Goal: Information Seeking & Learning: Check status

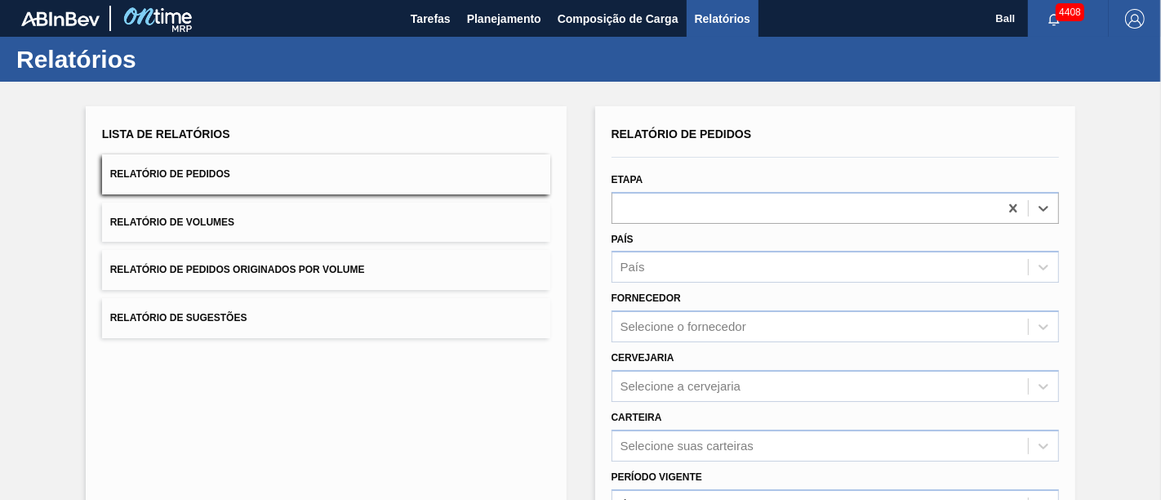
click at [702, 202] on div at bounding box center [805, 208] width 387 height 24
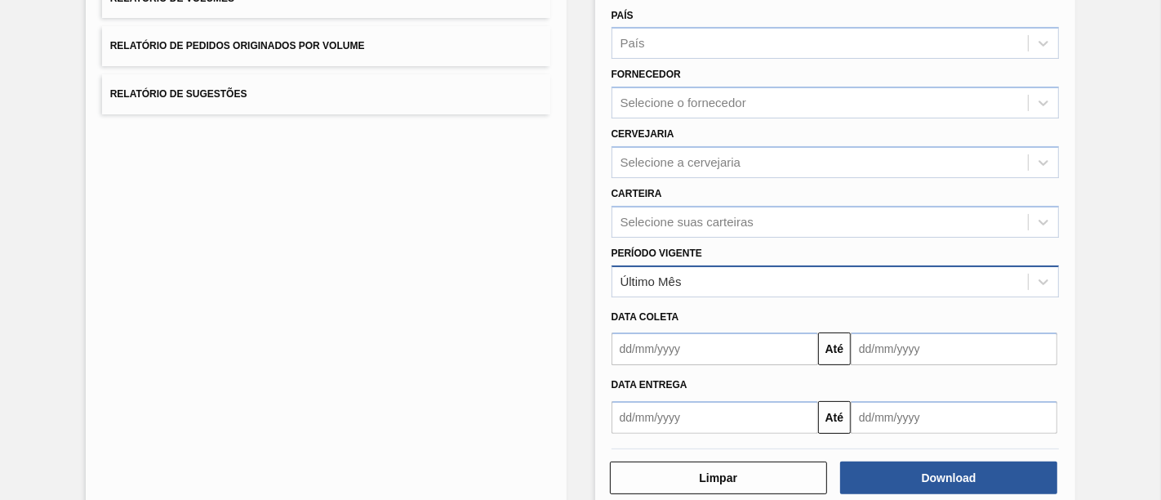
click at [713, 273] on div "Último Mês" at bounding box center [820, 281] width 416 height 24
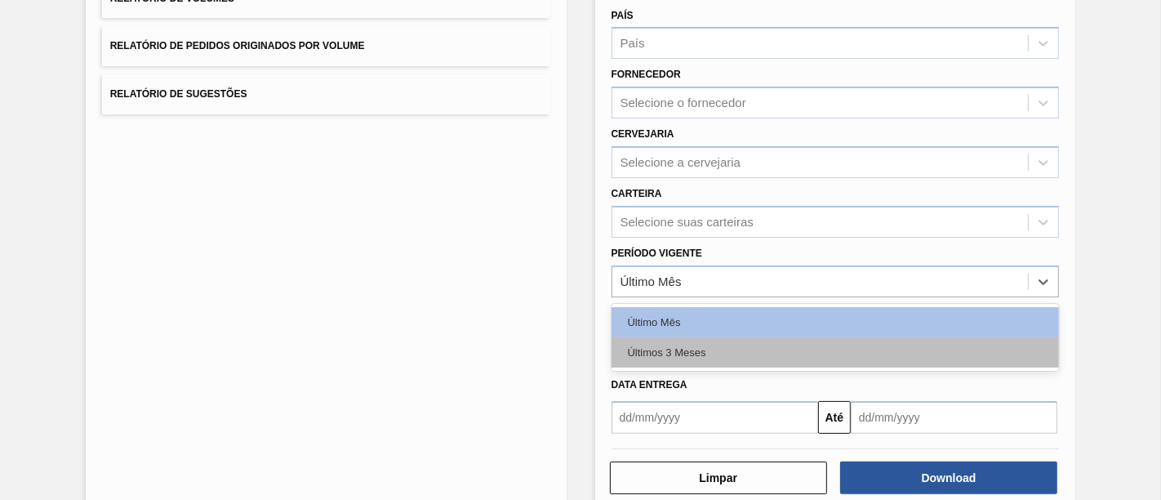
click at [697, 337] on div "Últimos 3 Meses" at bounding box center [835, 352] width 448 height 30
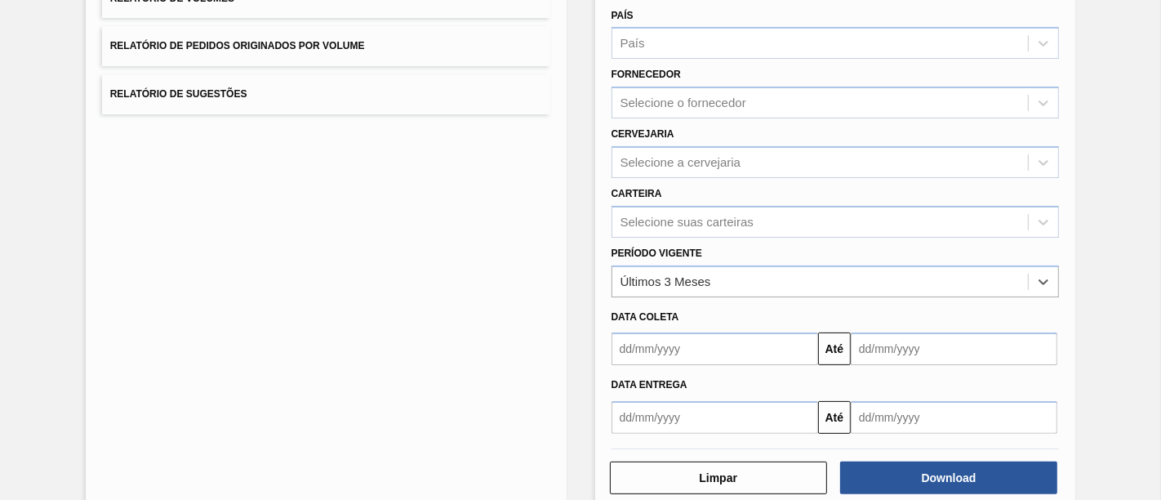
scroll to position [0, 0]
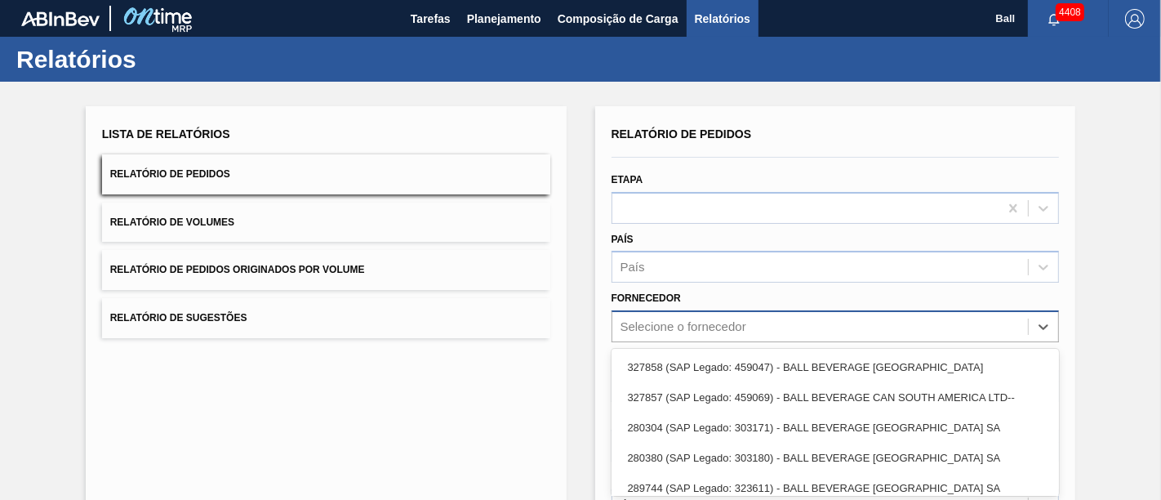
click at [662, 320] on div "option 327858 (SAP Legado: 459047) - BALL BEVERAGE [GEOGRAPHIC_DATA] focused, 1…" at bounding box center [835, 326] width 448 height 32
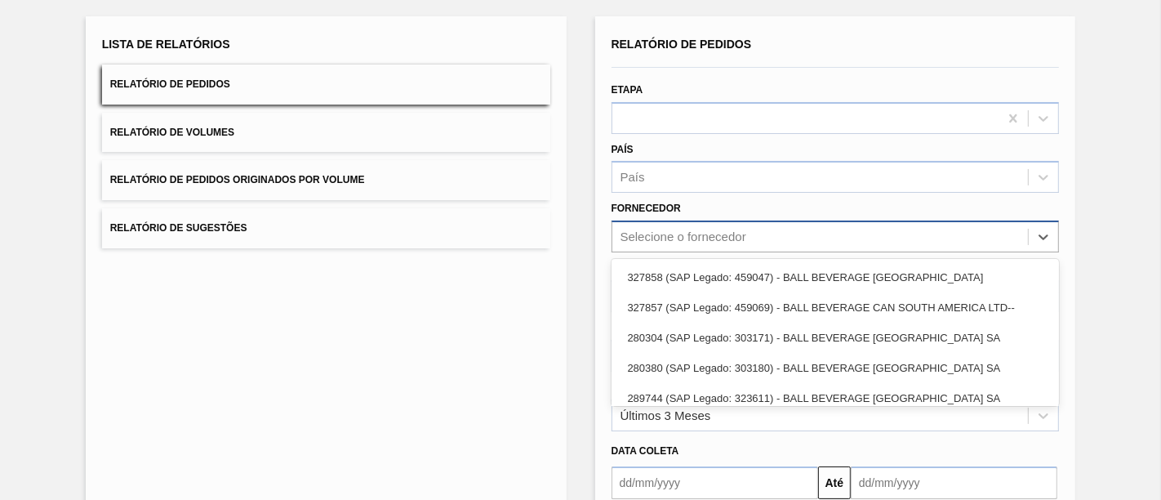
scroll to position [98, 0]
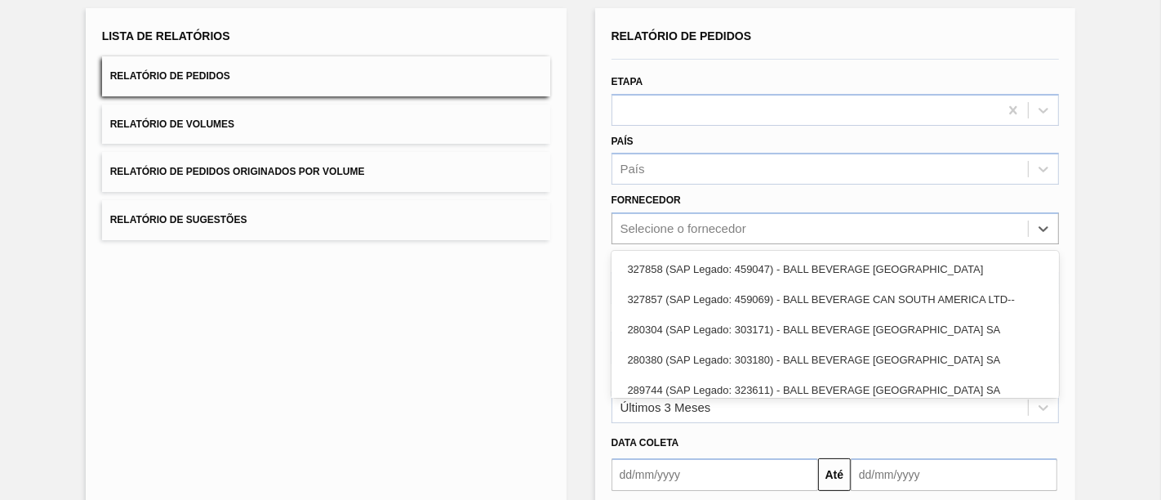
click at [520, 306] on div "Lista de Relatórios Relatório de Pedidos Relatório de Volumes Relatório de Pedi…" at bounding box center [326, 322] width 481 height 629
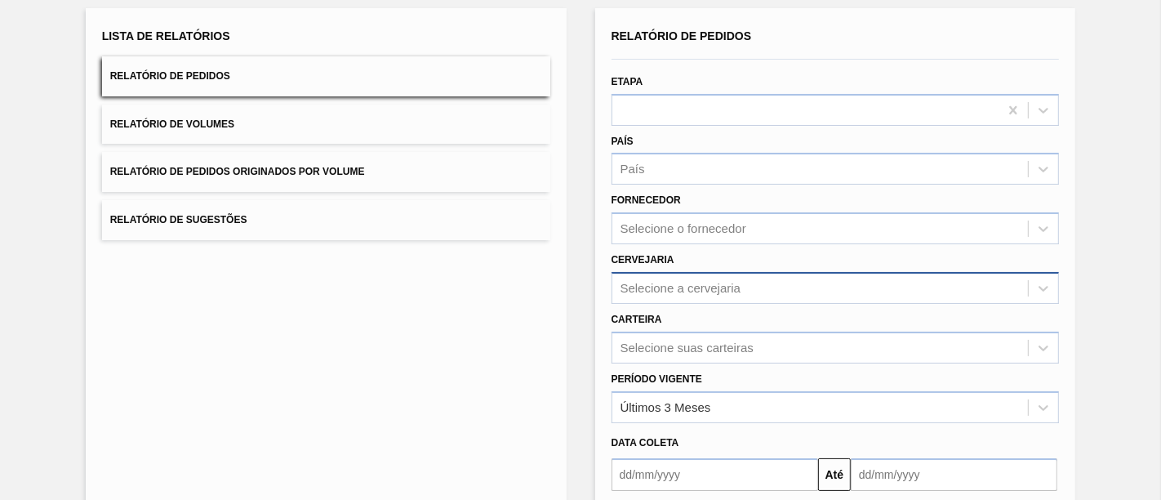
click at [678, 287] on div "Selecione a cervejaria" at bounding box center [835, 288] width 448 height 32
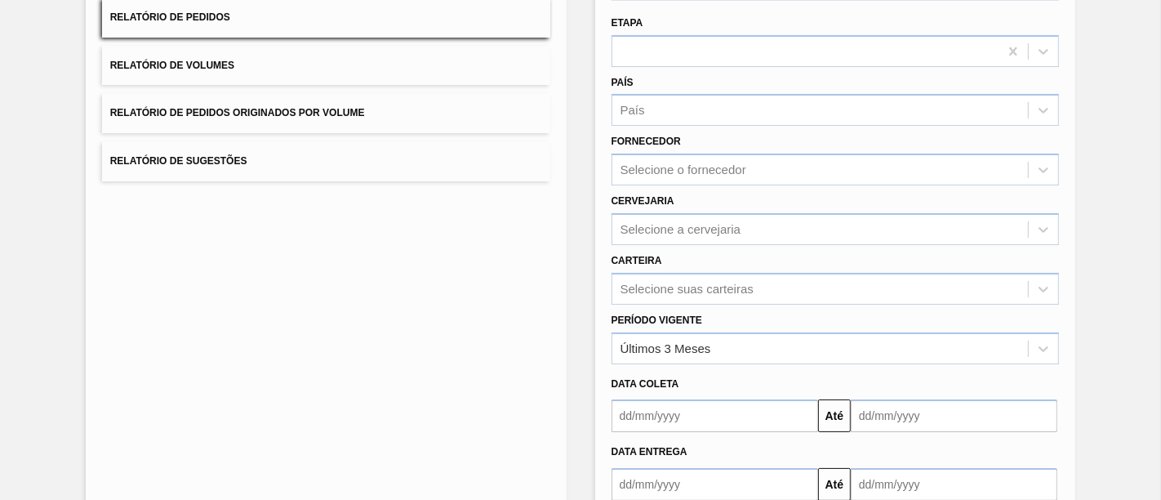
click at [497, 295] on div "Lista de Relatórios Relatório de Pedidos Relatório de Volumes Relatório de Pedi…" at bounding box center [326, 263] width 481 height 629
click at [647, 292] on div "Selecione suas carteiras" at bounding box center [835, 289] width 448 height 32
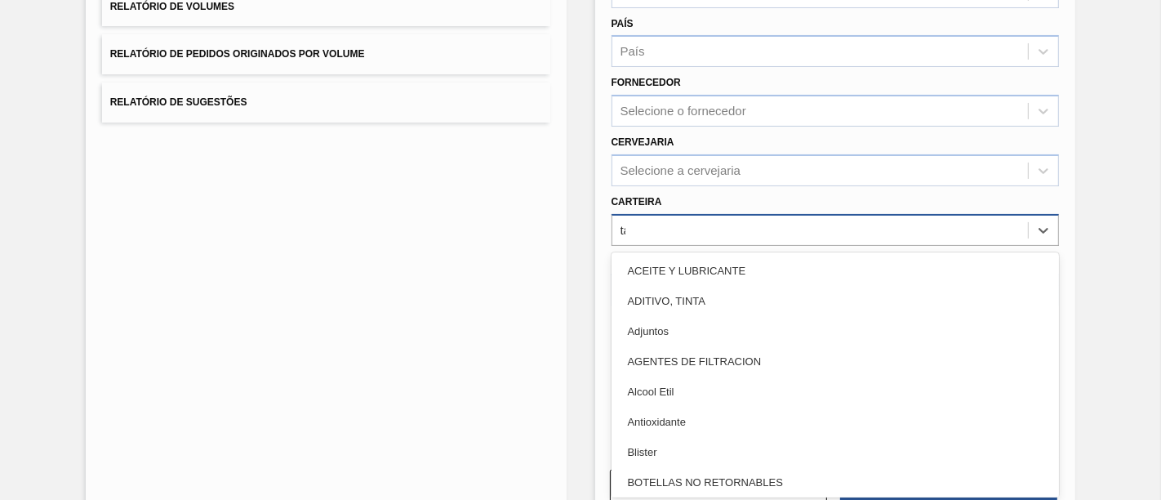
type input "tam"
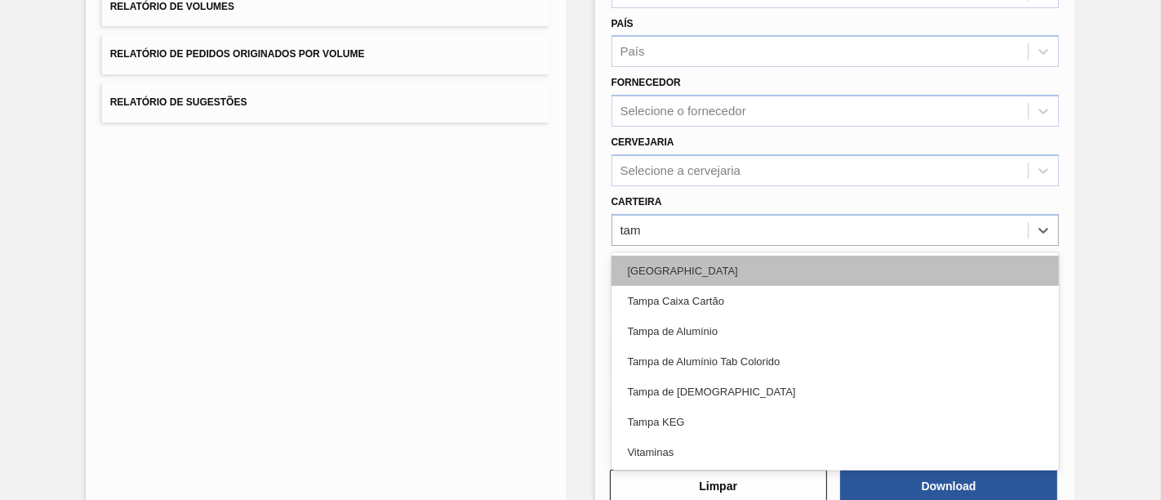
click at [648, 271] on div "[GEOGRAPHIC_DATA]" at bounding box center [835, 270] width 448 height 30
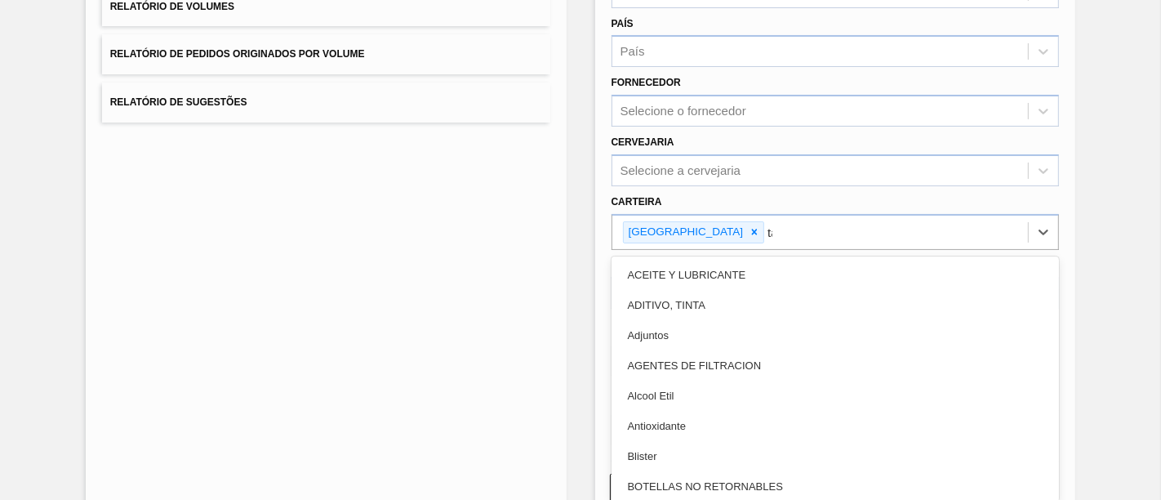
type input "tam"
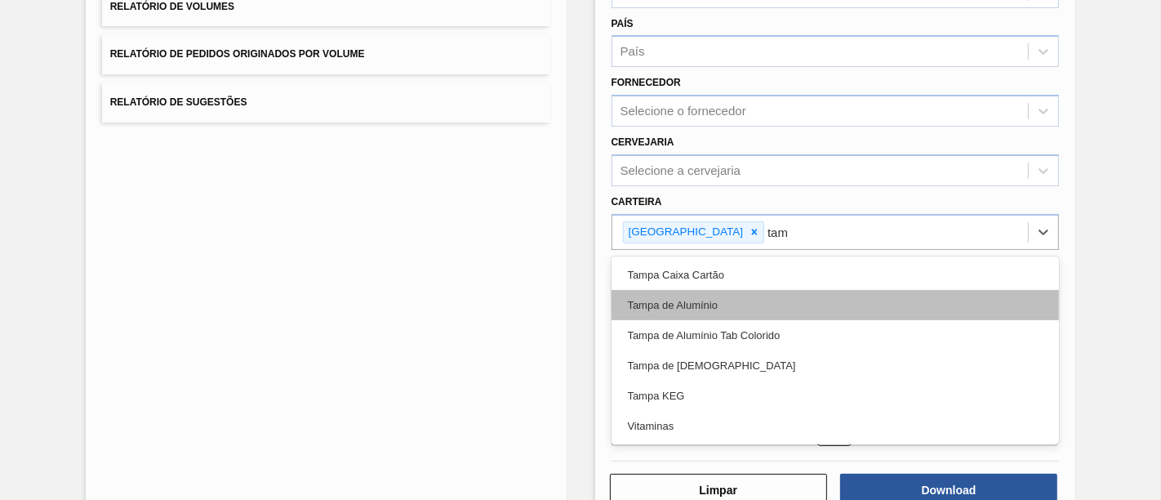
click at [648, 301] on div "Tampa de Alumínio" at bounding box center [835, 305] width 448 height 30
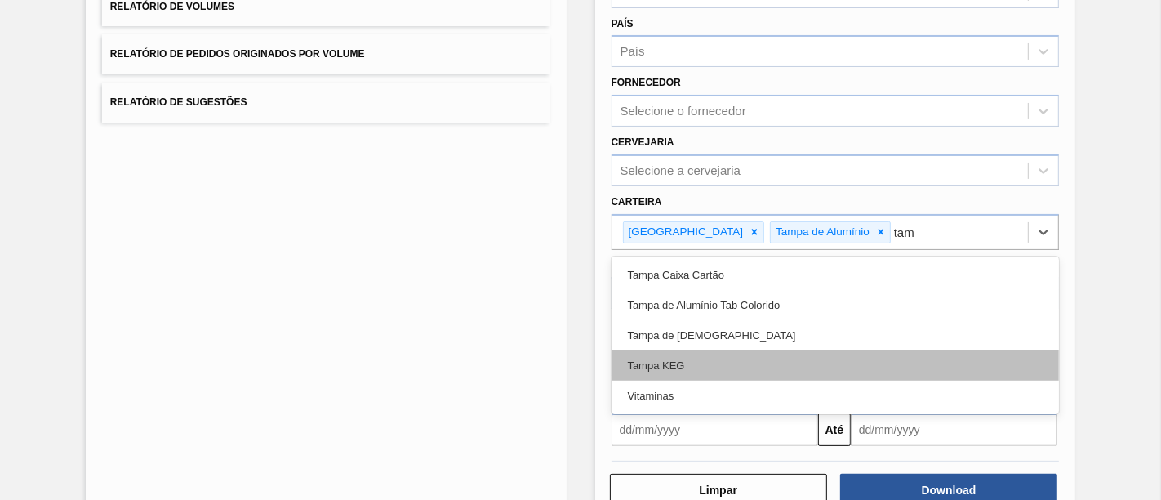
type input "tamp"
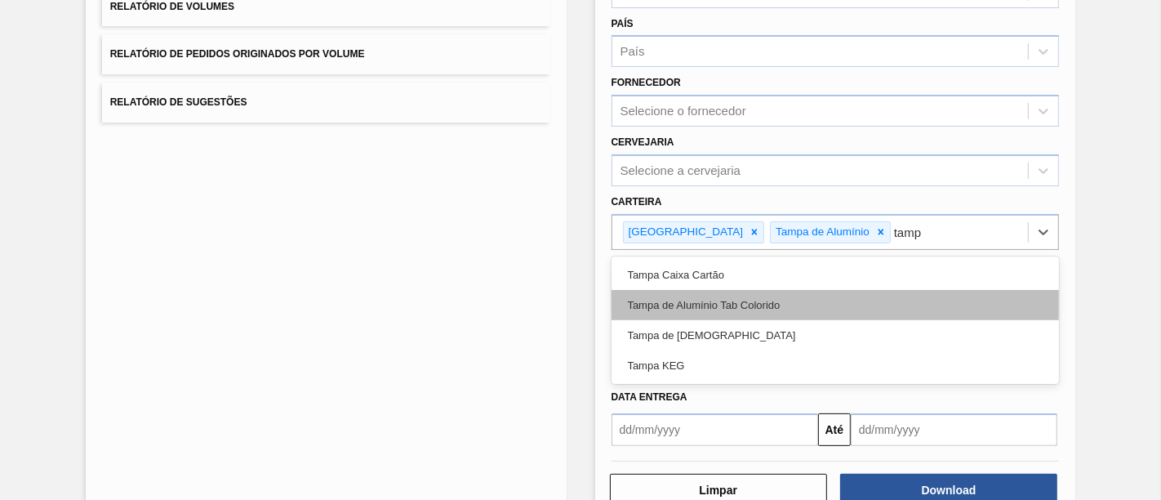
click at [748, 304] on div "Tampa de Alumínio Tab Colorido" at bounding box center [835, 305] width 448 height 30
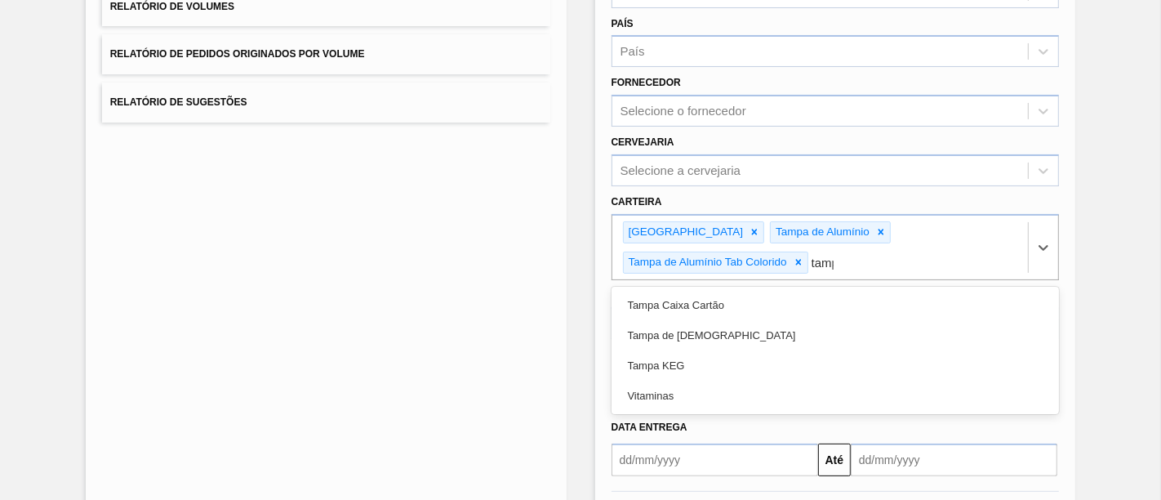
type input "[GEOGRAPHIC_DATA]"
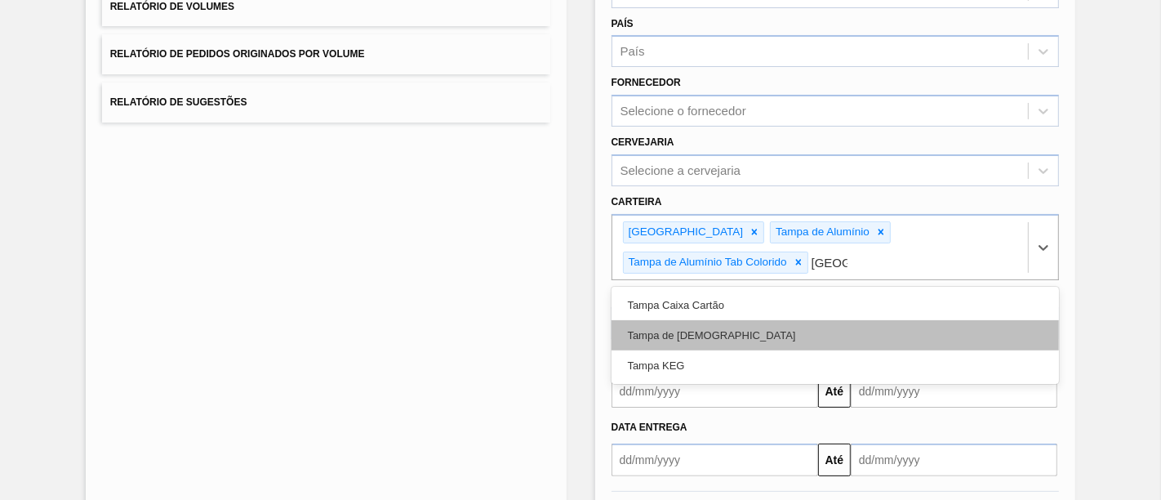
click at [695, 324] on div "Tampa de [DEMOGRAPHIC_DATA]" at bounding box center [835, 335] width 448 height 30
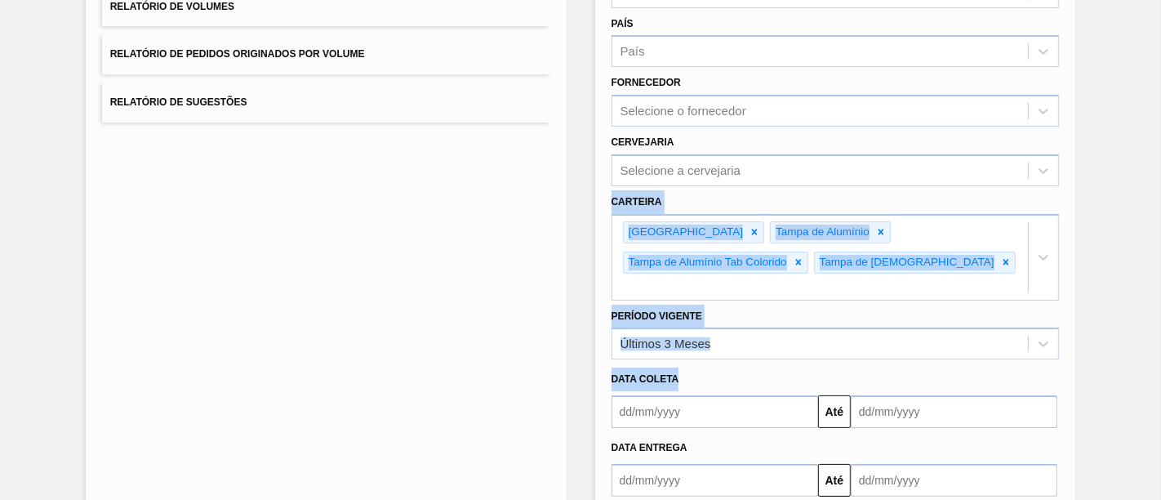
drag, startPoint x: 1154, startPoint y: 177, endPoint x: 1156, endPoint y: 341, distance: 164.1
click at [1156, 341] on div "Lista de Relatórios Relatório de Pedidos Relatório de Volumes Relatório de Pedi…" at bounding box center [580, 230] width 1161 height 729
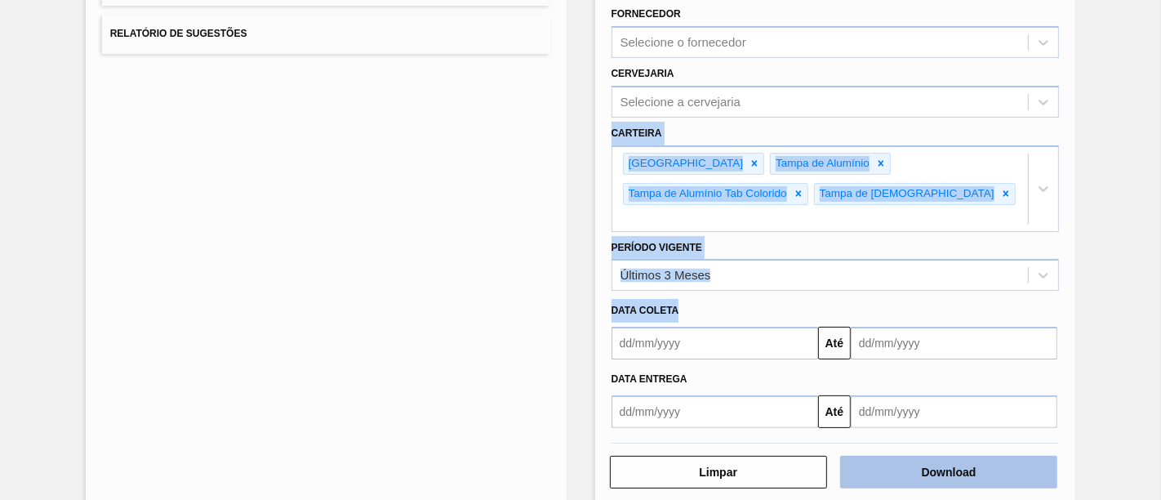
click at [942, 455] on button "Download" at bounding box center [948, 471] width 217 height 33
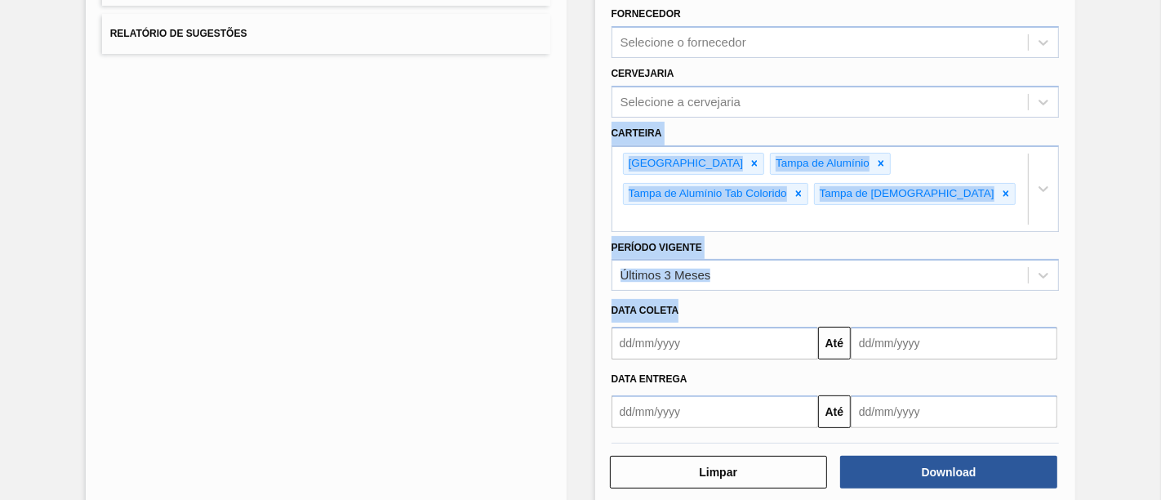
scroll to position [0, 0]
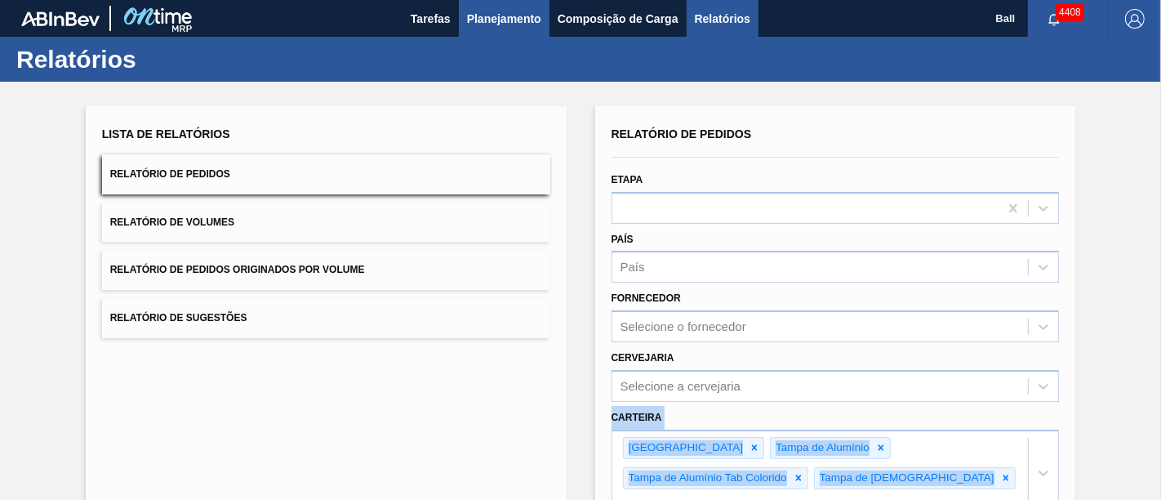
click at [496, 17] on span "Planejamento" at bounding box center [504, 19] width 74 height 20
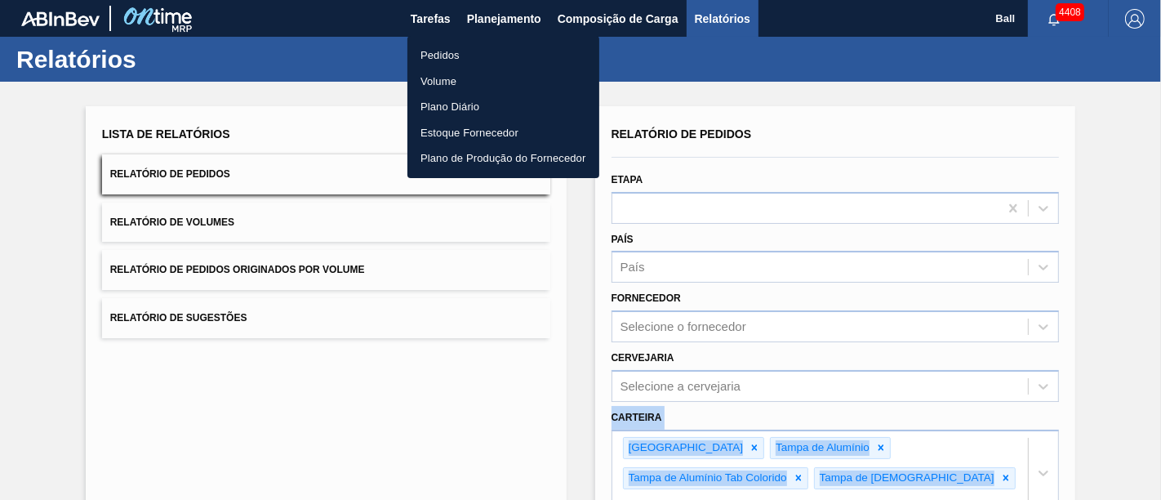
click at [431, 55] on li "Pedidos" at bounding box center [503, 55] width 192 height 26
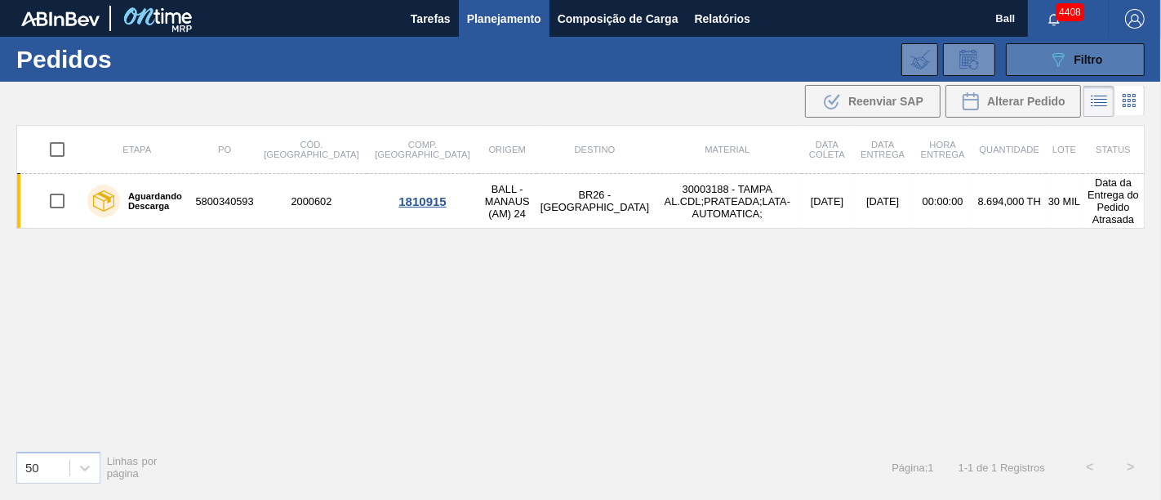
click at [1059, 66] on icon "089F7B8B-B2A5-4AFE-B5C0-19BA573D28AC" at bounding box center [1058, 60] width 20 height 20
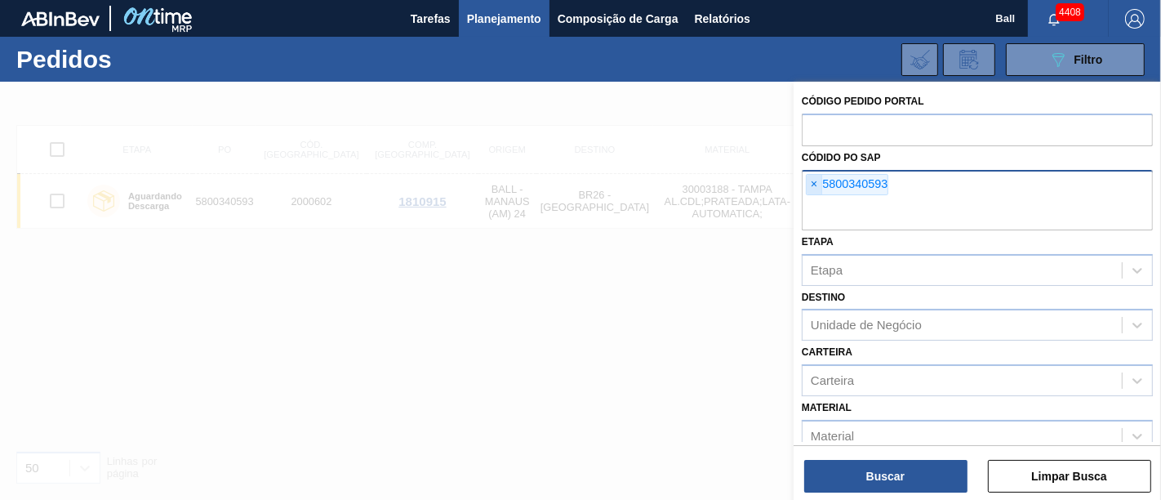
click at [814, 184] on span "×" at bounding box center [814, 185] width 16 height 20
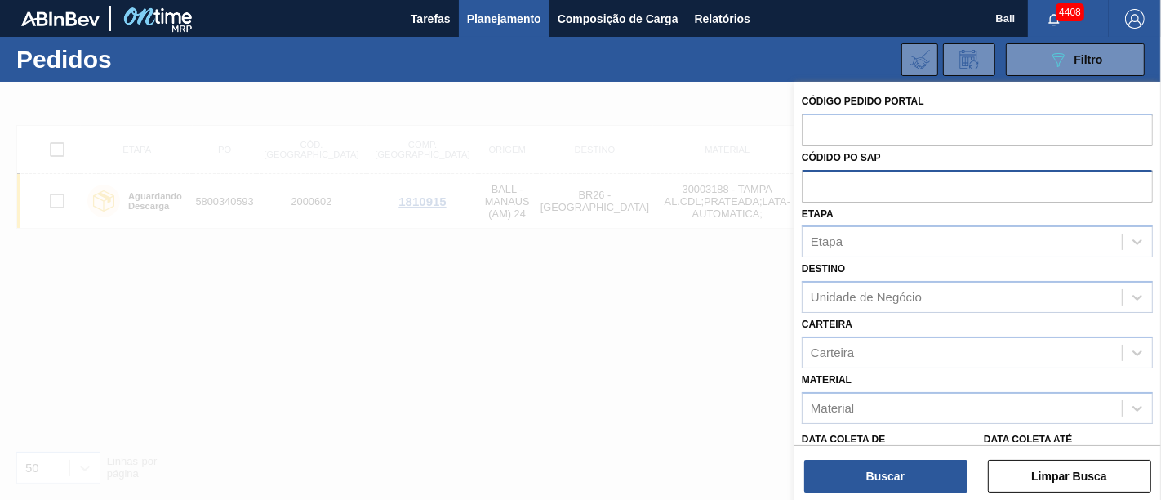
paste input "5800361395"
type input "5800361395"
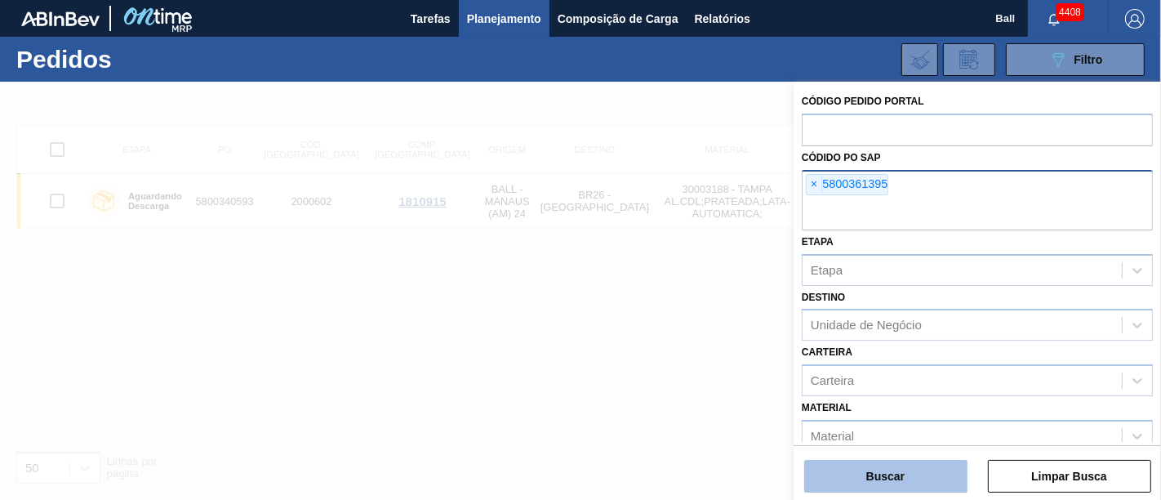
click at [894, 474] on button "Buscar" at bounding box center [885, 476] width 163 height 33
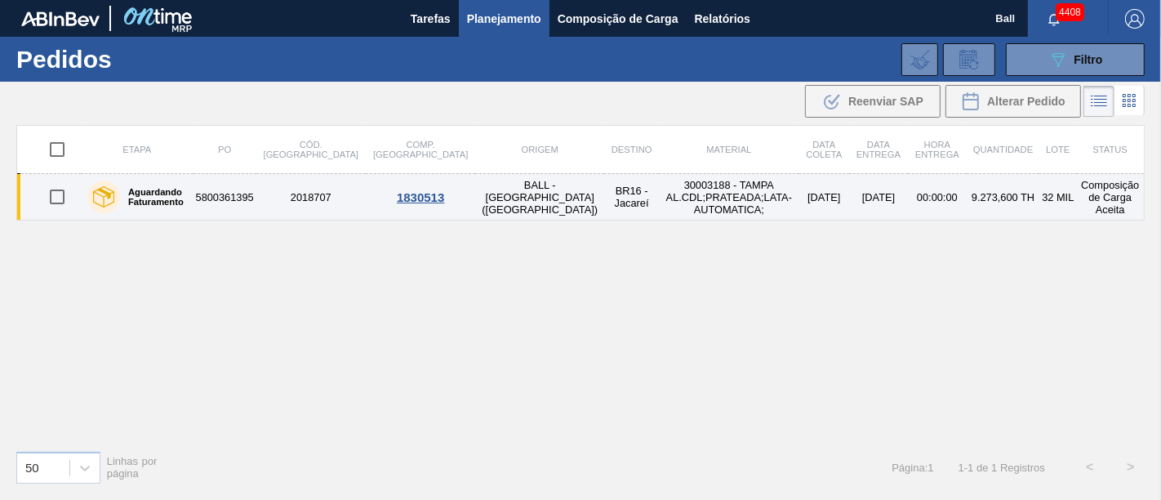
click at [923, 193] on td "00:00:00" at bounding box center [937, 197] width 59 height 47
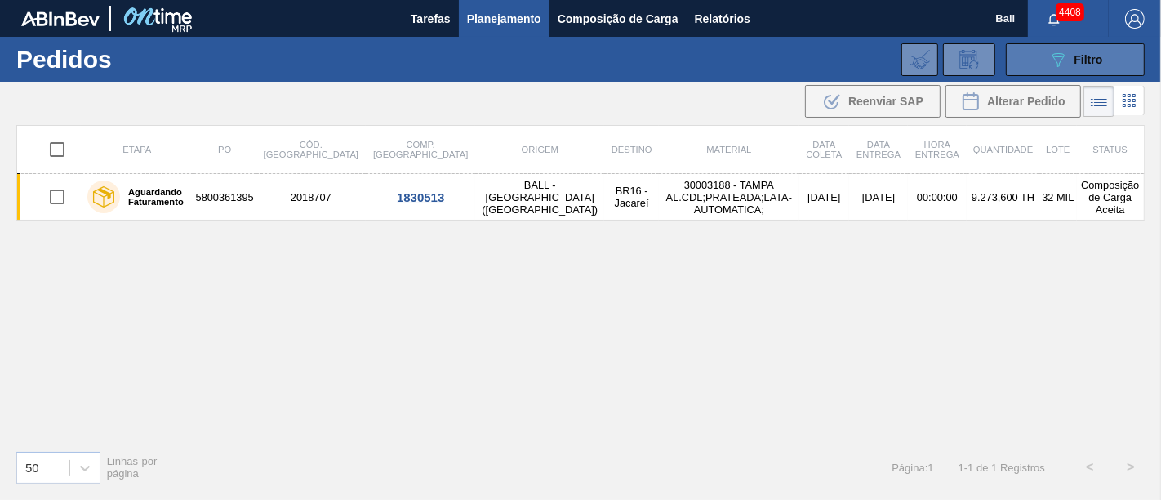
click at [1059, 65] on icon "089F7B8B-B2A5-4AFE-B5C0-19BA573D28AC" at bounding box center [1058, 60] width 20 height 20
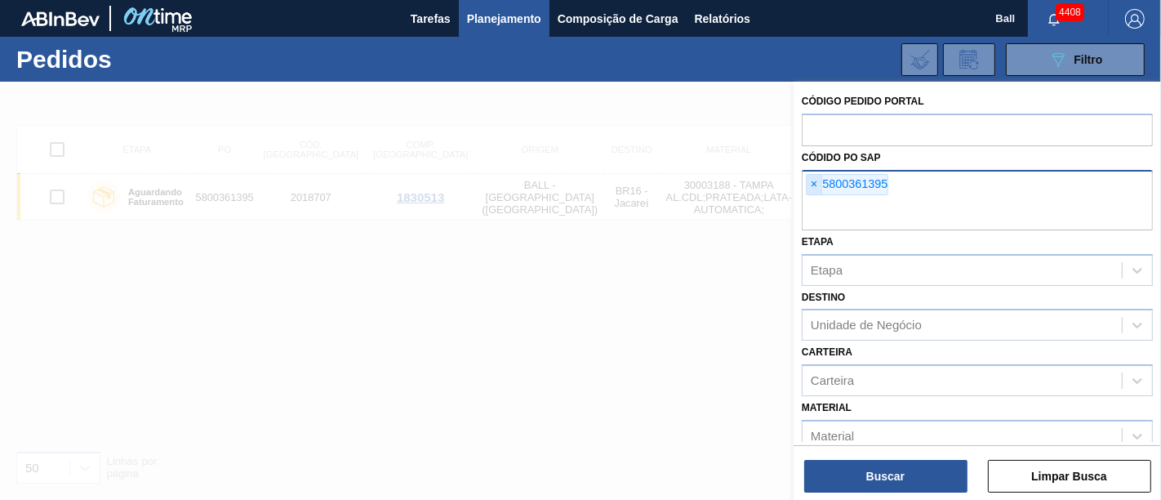
click at [816, 180] on span "×" at bounding box center [814, 185] width 16 height 20
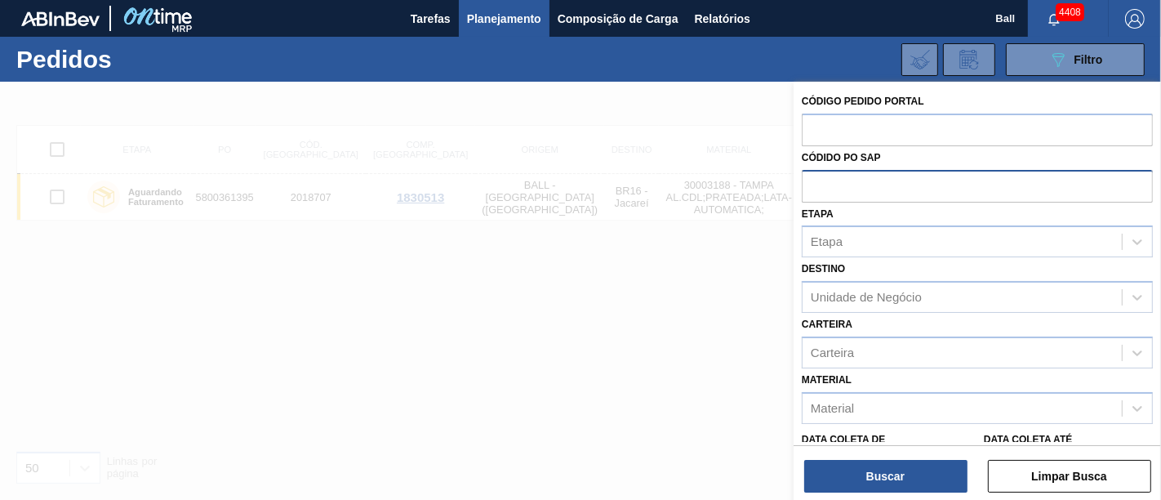
paste input "text"
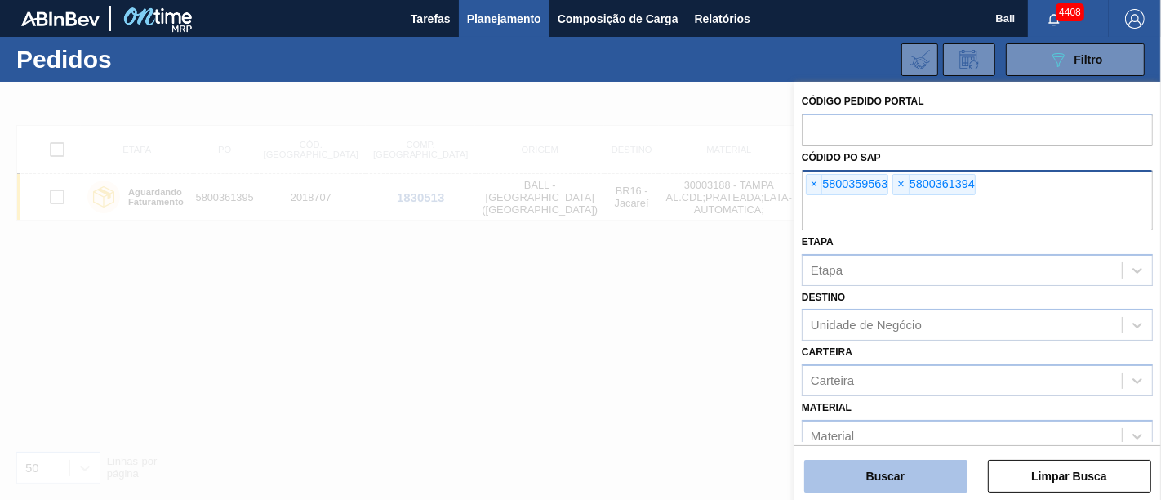
click at [886, 468] on button "Buscar" at bounding box center [885, 476] width 163 height 33
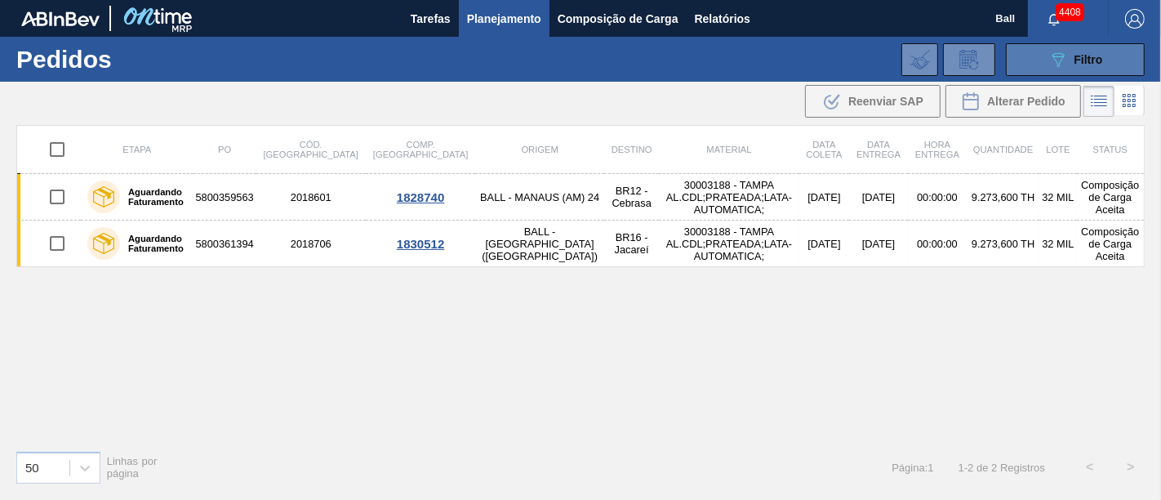
click at [1044, 66] on button "089F7B8B-B2A5-4AFE-B5C0-19BA573D28AC Filtro" at bounding box center [1075, 59] width 139 height 33
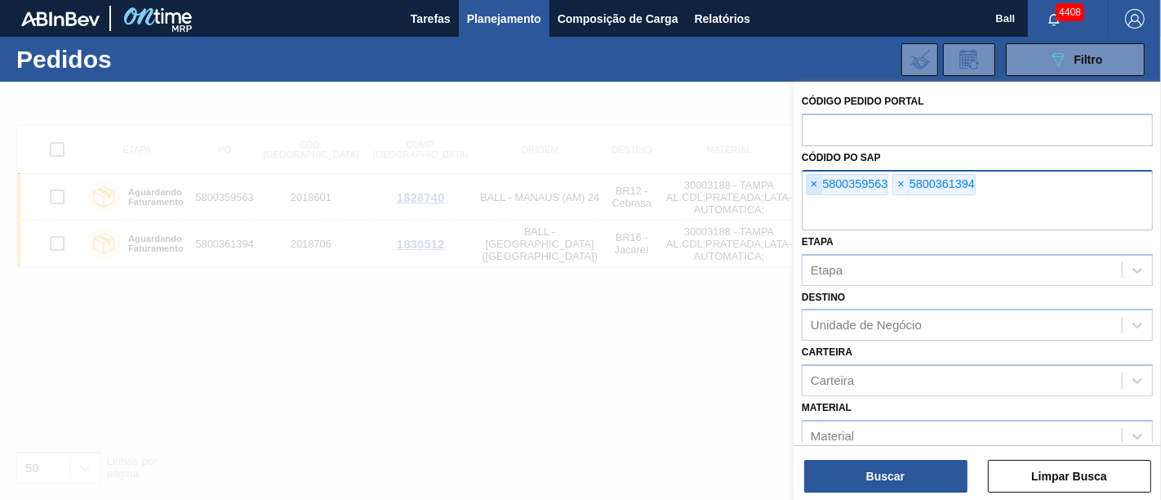
click at [820, 181] on span "×" at bounding box center [814, 185] width 16 height 20
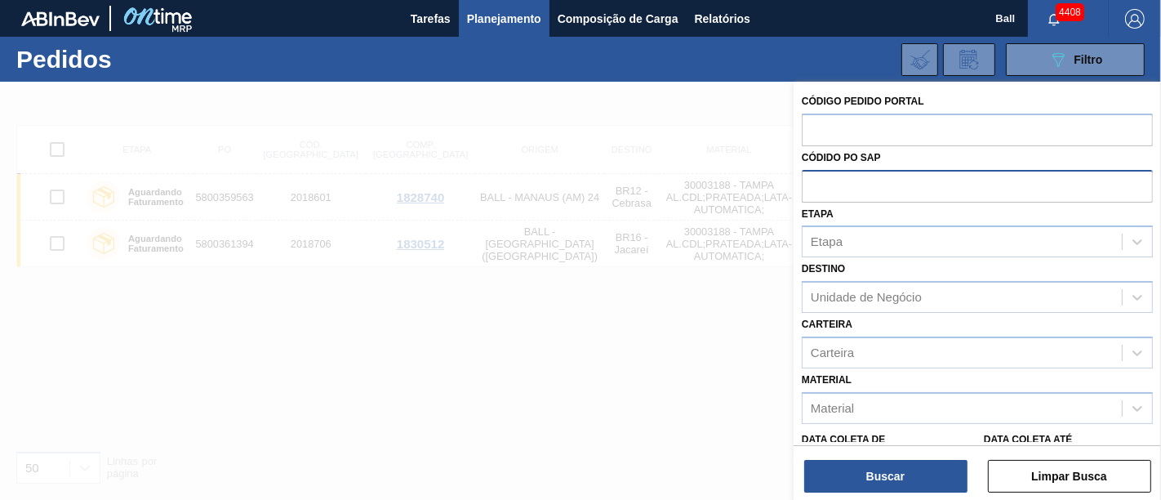
paste input "5800361395"
type input "5800361395"
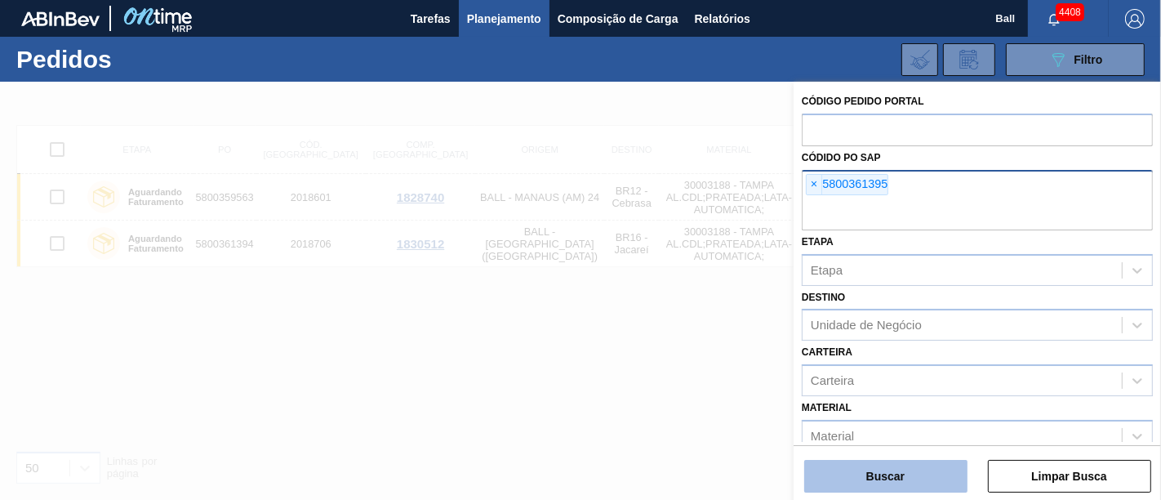
click at [916, 480] on button "Buscar" at bounding box center [885, 476] width 163 height 33
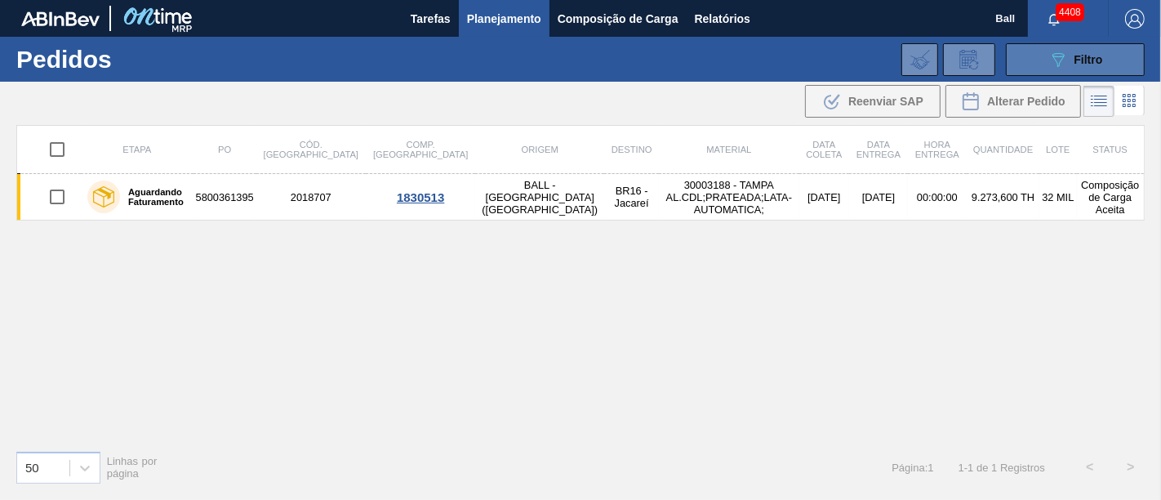
click at [1046, 61] on button "089F7B8B-B2A5-4AFE-B5C0-19BA573D28AC Filtro" at bounding box center [1075, 59] width 139 height 33
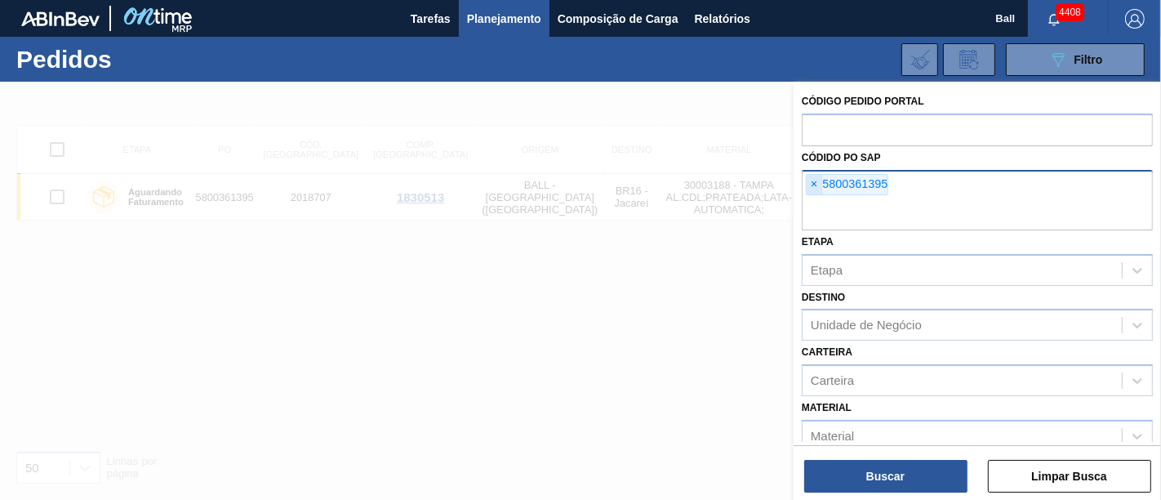
click at [814, 183] on span "×" at bounding box center [814, 185] width 16 height 20
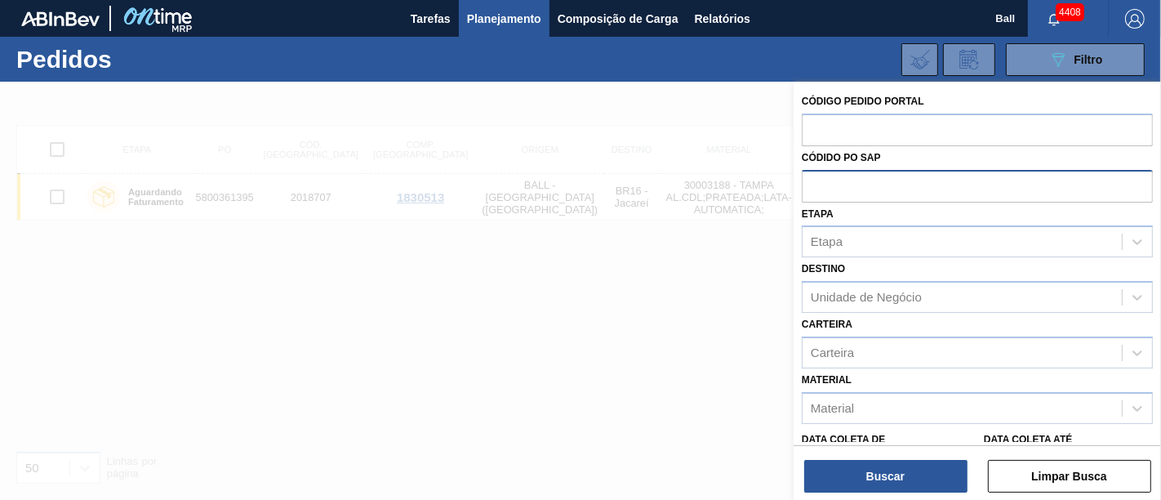
paste input "5800361396"
type input "5800361396"
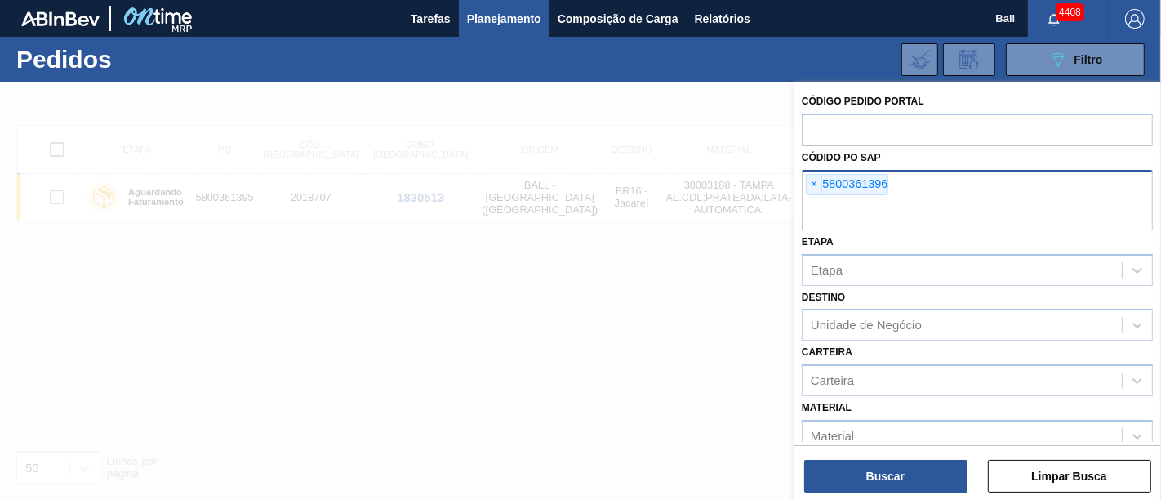
paste input "5800361397"
type input "5800361397"
paste input "text"
paste input "5800361696"
type input "5800361696"
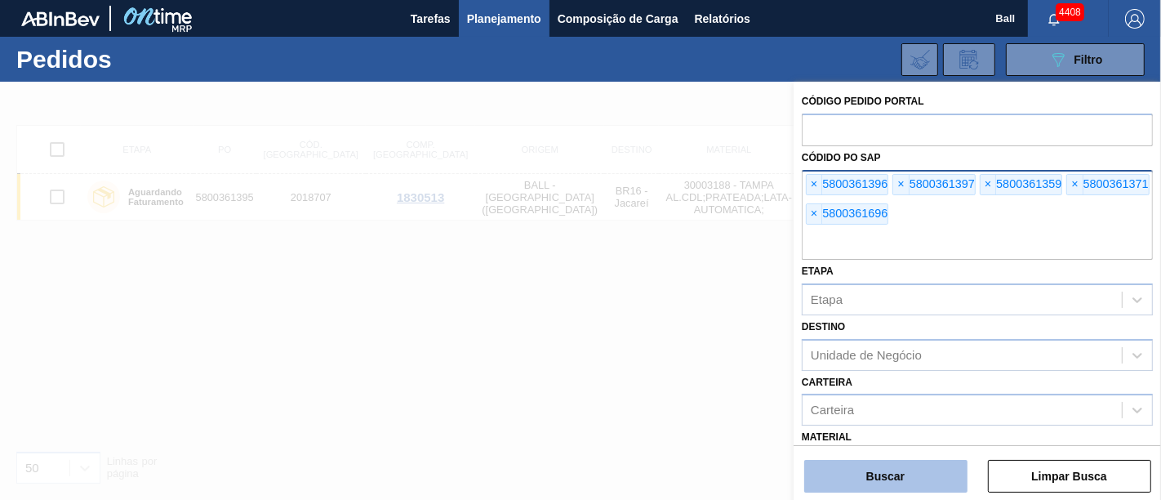
click at [842, 465] on button "Buscar" at bounding box center [885, 476] width 163 height 33
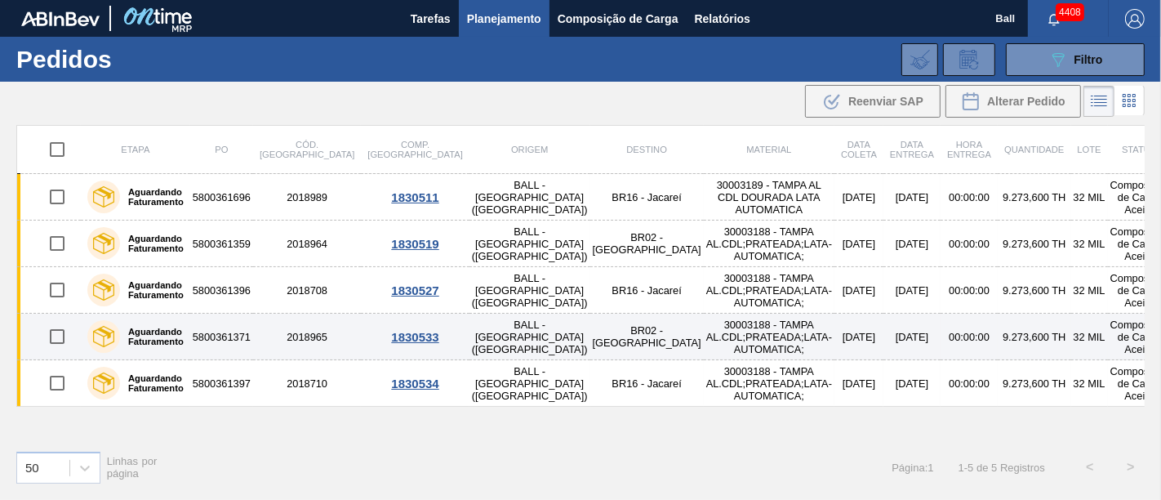
click at [704, 332] on td "30003188 - TAMPA AL.CDL;PRATEADA;LATA-AUTOMATICA;" at bounding box center [769, 336] width 131 height 47
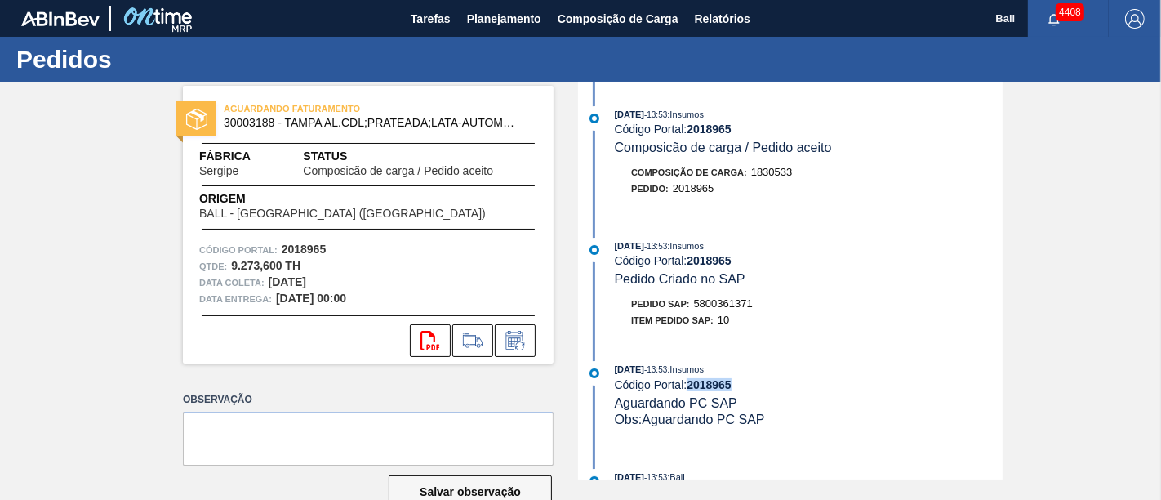
drag, startPoint x: 738, startPoint y: 397, endPoint x: 690, endPoint y: 401, distance: 47.5
click at [690, 401] on div "[DATE] 13:53 : Insumos Código Portal: 2018965 Aguardando PC SAP Obs: Aguardando…" at bounding box center [809, 394] width 388 height 66
copy strong "2018965"
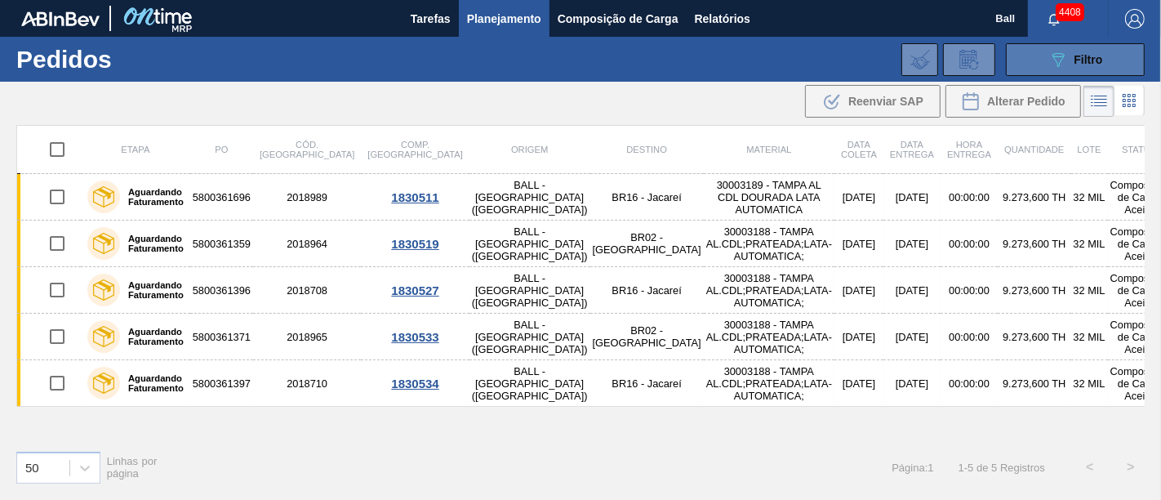
click at [1094, 70] on button "089F7B8B-B2A5-4AFE-B5C0-19BA573D28AC Filtro" at bounding box center [1075, 59] width 139 height 33
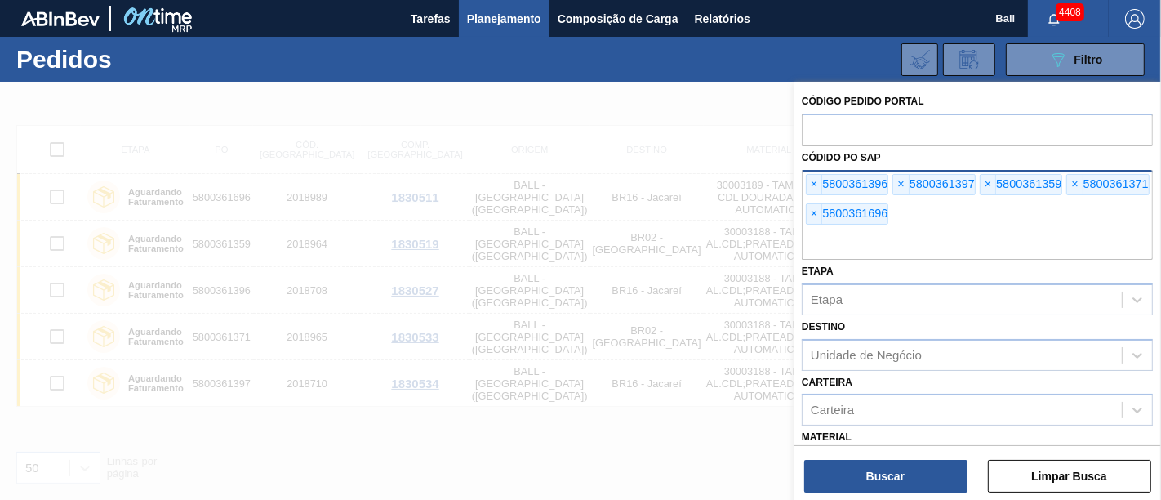
click at [959, 224] on div "× 5800361396 × 5800361397 × 5800361359 × 5800361371 × 5800361696" at bounding box center [977, 215] width 351 height 90
paste input "5800361359"
type input "5800361359"
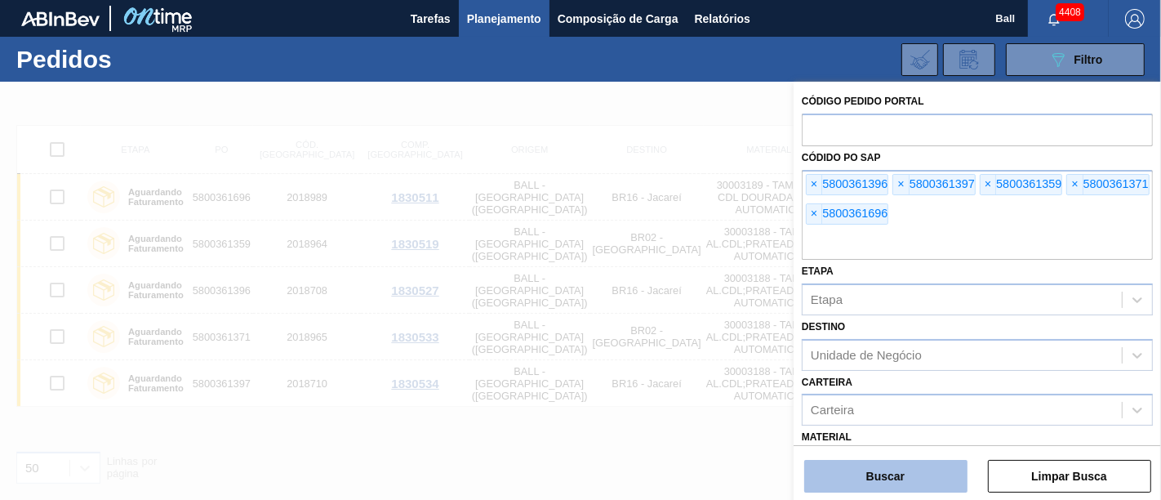
click at [886, 479] on button "Buscar" at bounding box center [885, 476] width 163 height 33
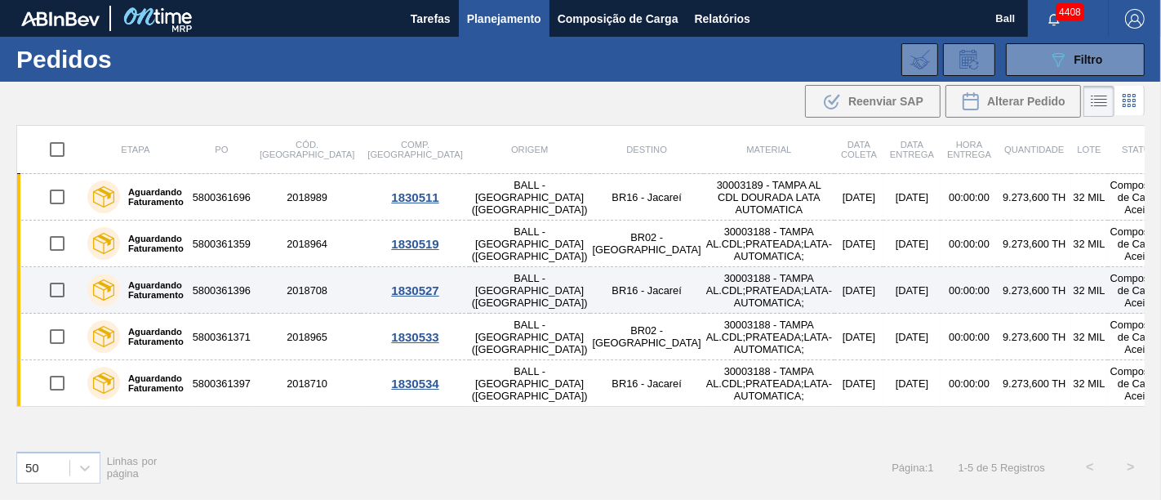
click at [1071, 284] on td "32 MIL" at bounding box center [1089, 290] width 37 height 47
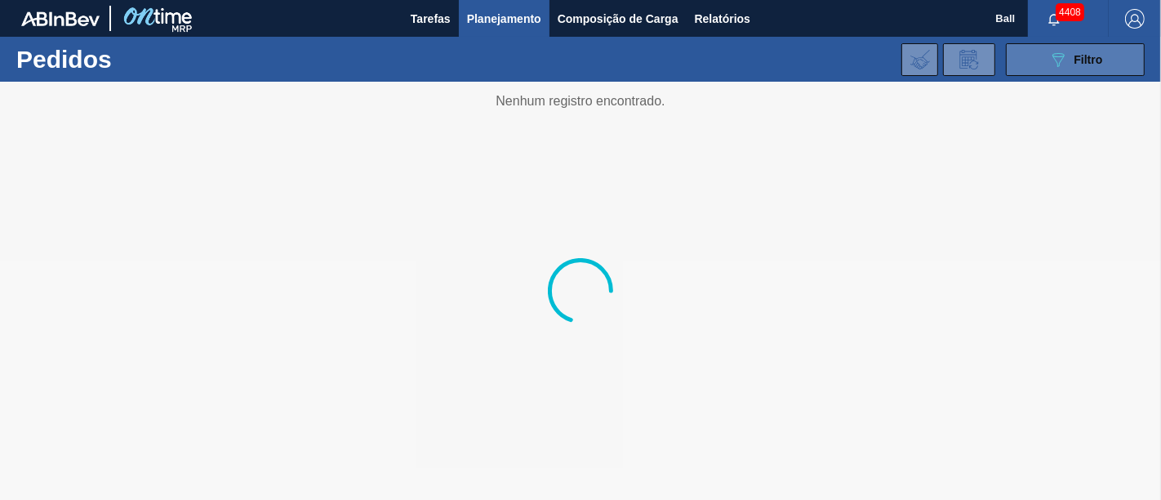
click at [1080, 66] on div "089F7B8B-B2A5-4AFE-B5C0-19BA573D28AC Filtro" at bounding box center [1075, 60] width 55 height 20
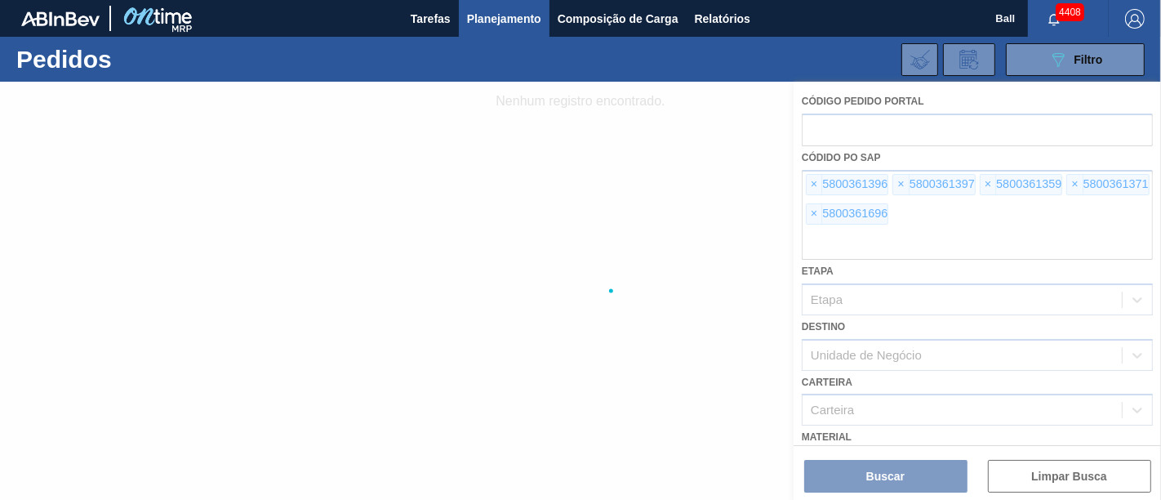
click at [905, 229] on div at bounding box center [580, 291] width 1161 height 418
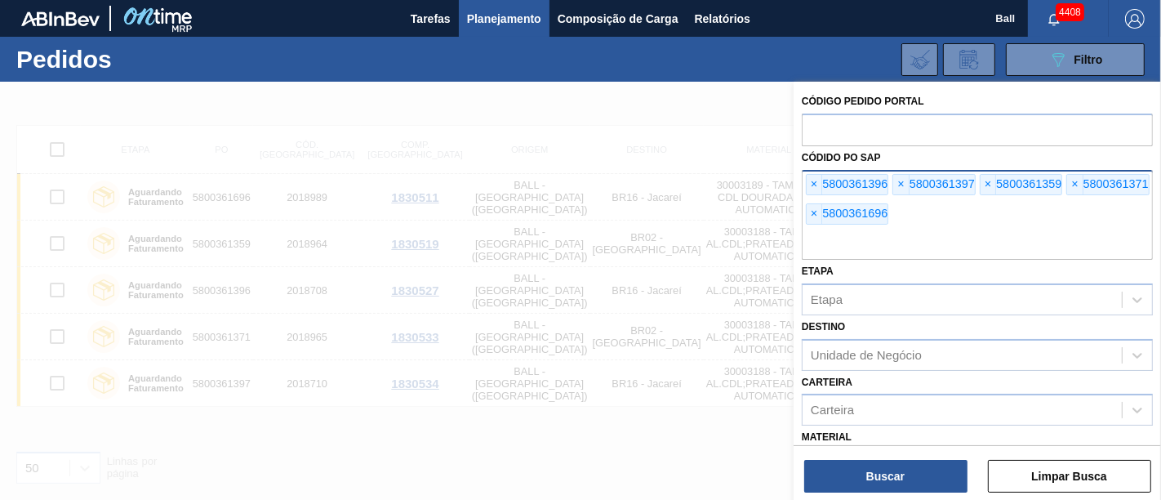
click at [909, 229] on input "text" at bounding box center [977, 244] width 351 height 31
paste input "5800361359"
type input "5800361359"
click at [1120, 165] on div "Códido PO SAP × 5800361396 × 5800361397 × 5800361359 × 5800361371 × 5800361696" at bounding box center [977, 202] width 351 height 113
click at [1088, 208] on div "× 5800361396 × 5800361397 × 5800361359 × 5800361371 × 5800361696" at bounding box center [977, 215] width 351 height 90
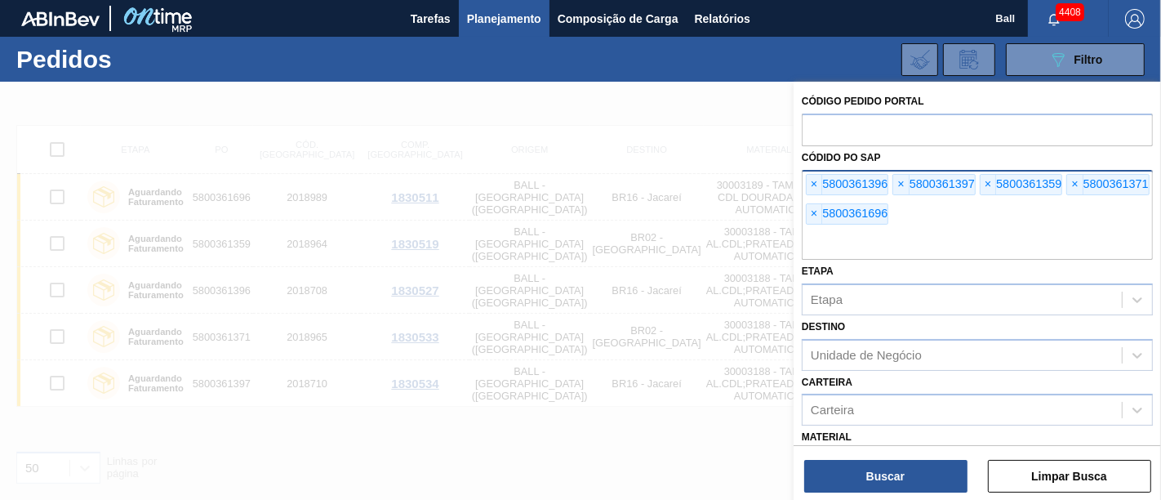
paste input "5800361359"
type input "5800361359"
click at [927, 205] on div "× 5800361396 × 5800361397 × 5800361359 × 5800361371 × 5800361696" at bounding box center [977, 215] width 351 height 90
click at [948, 209] on div "× 5800361396 × 5800361397 × 5800361359 × 5800361371 × 5800361696" at bounding box center [977, 215] width 351 height 90
paste input "5800361359"
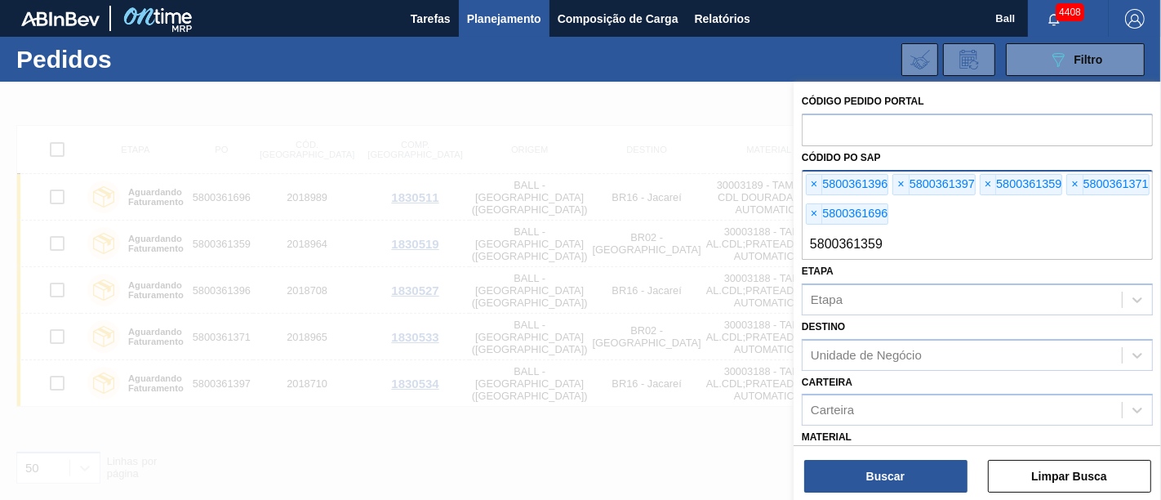
type input "5800361359"
click at [922, 214] on div "× 5800361396 × 5800361397 × 5800361359 × 5800361371 × 5800361696" at bounding box center [977, 215] width 351 height 90
click at [923, 208] on div "× 5800361396 × 5800361397 × 5800361359 × 5800361371 × 5800361696" at bounding box center [977, 215] width 351 height 90
click at [811, 209] on span "×" at bounding box center [814, 214] width 16 height 20
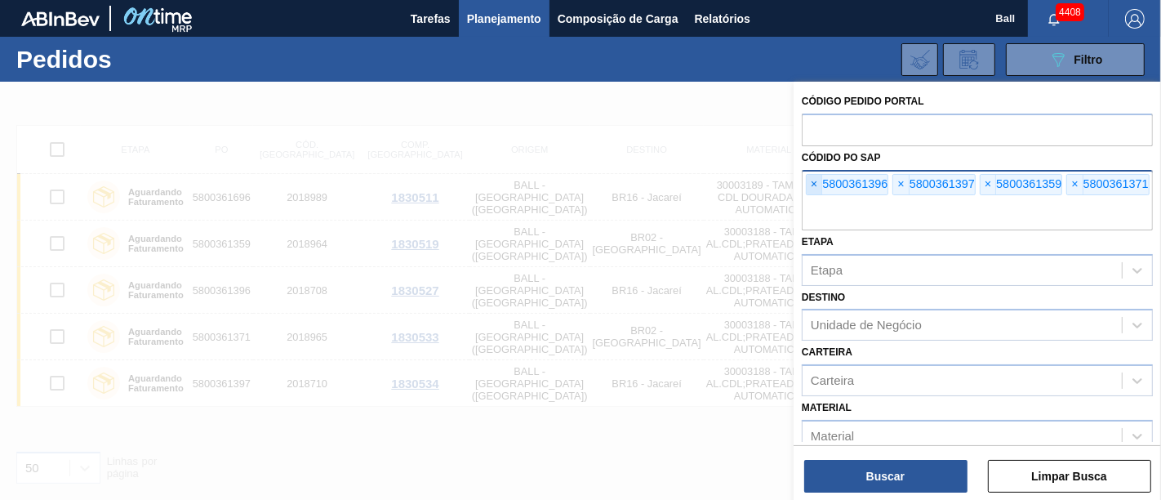
paste input "5800361359"
type input "5800361359"
click at [810, 177] on span "×" at bounding box center [814, 185] width 16 height 20
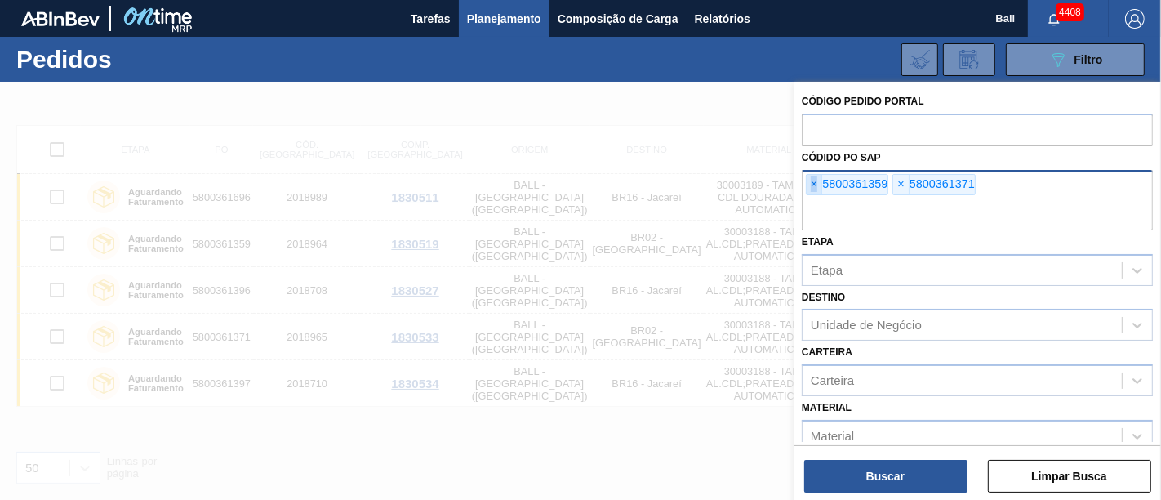
click at [810, 177] on span "×" at bounding box center [814, 185] width 16 height 20
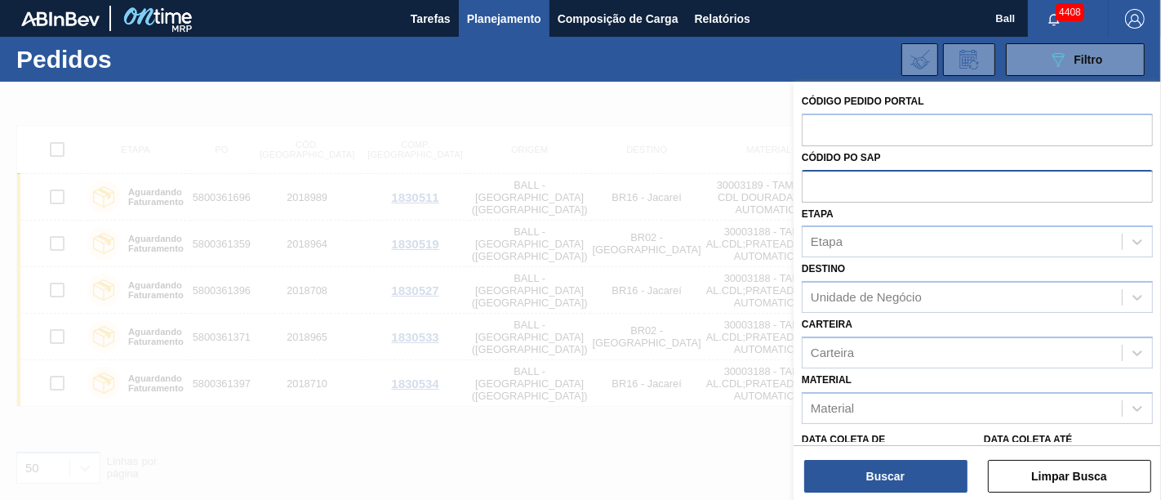
paste input "5800361359"
type input "5800361359"
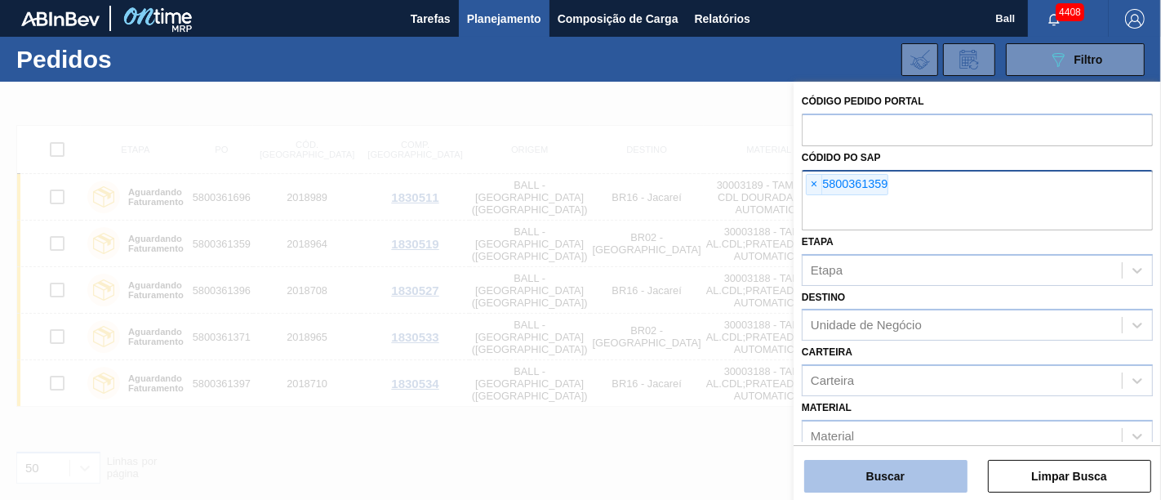
click at [890, 470] on button "Buscar" at bounding box center [885, 476] width 163 height 33
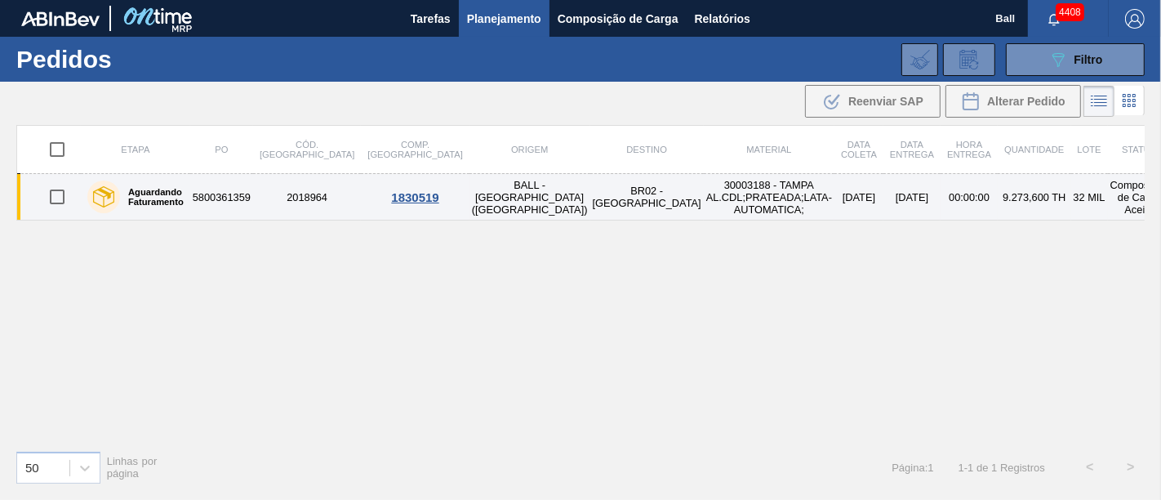
click at [735, 204] on td "30003188 - TAMPA AL.CDL;PRATEADA;LATA-AUTOMATICA;" at bounding box center [769, 197] width 131 height 47
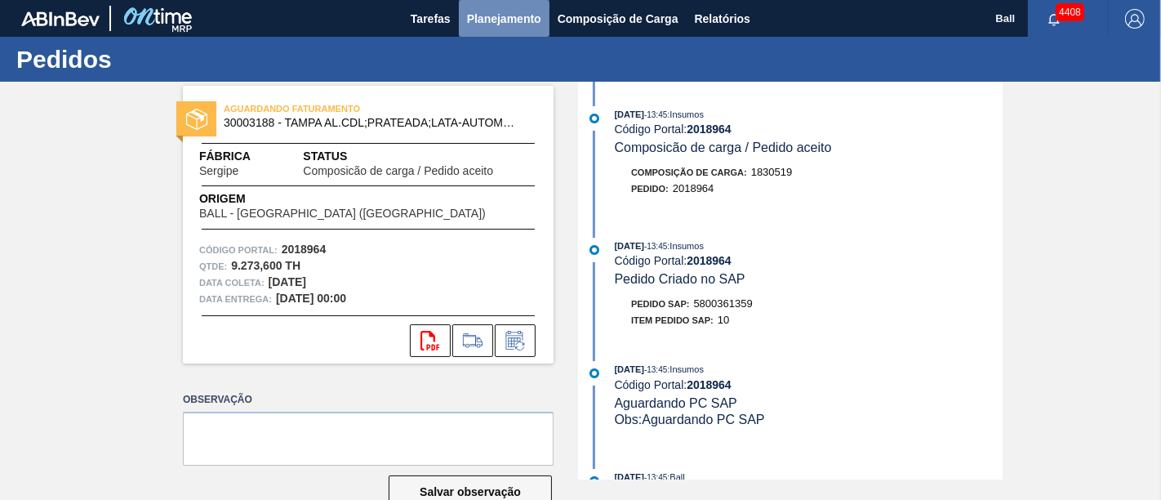
click at [497, 22] on span "Planejamento" at bounding box center [504, 19] width 74 height 20
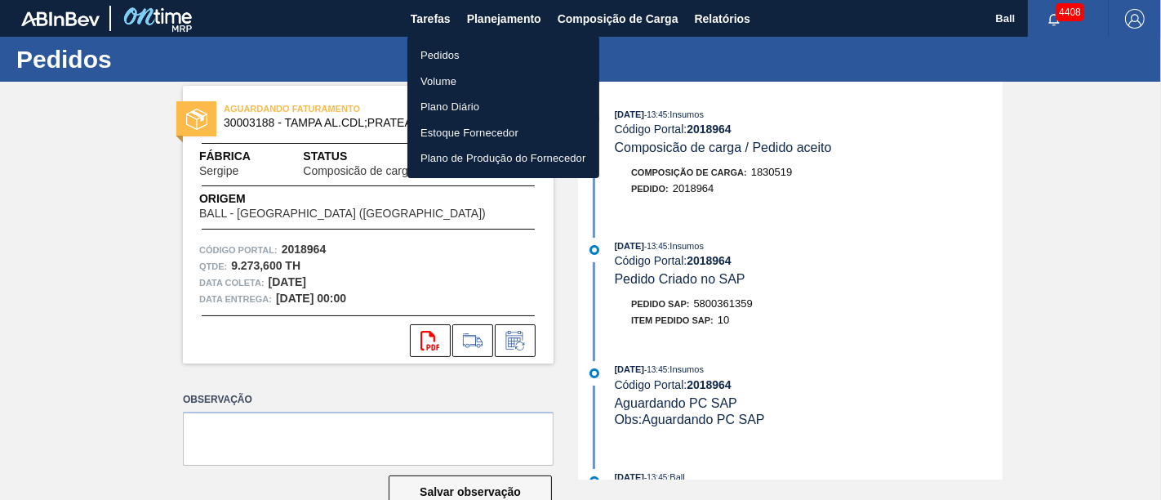
click at [437, 57] on li "Pedidos" at bounding box center [503, 55] width 192 height 26
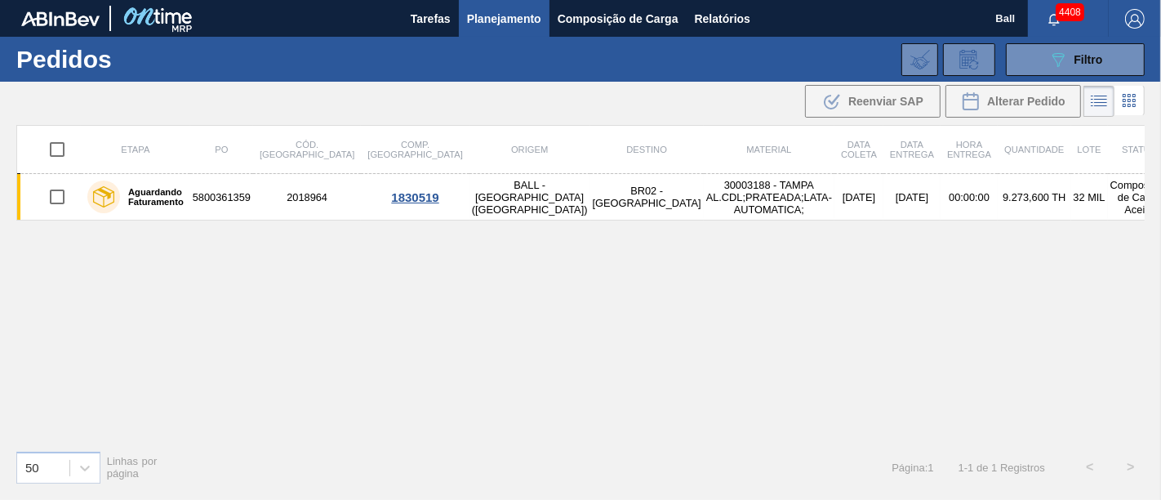
click at [1046, 38] on div "089F7B8B-B2A5-4AFE-B5C0-19BA573D28AC Filtro Código Pedido Portal Códido PO SAP …" at bounding box center [699, 59] width 905 height 49
click at [1020, 66] on button "089F7B8B-B2A5-4AFE-B5C0-19BA573D28AC Filtro" at bounding box center [1075, 59] width 139 height 33
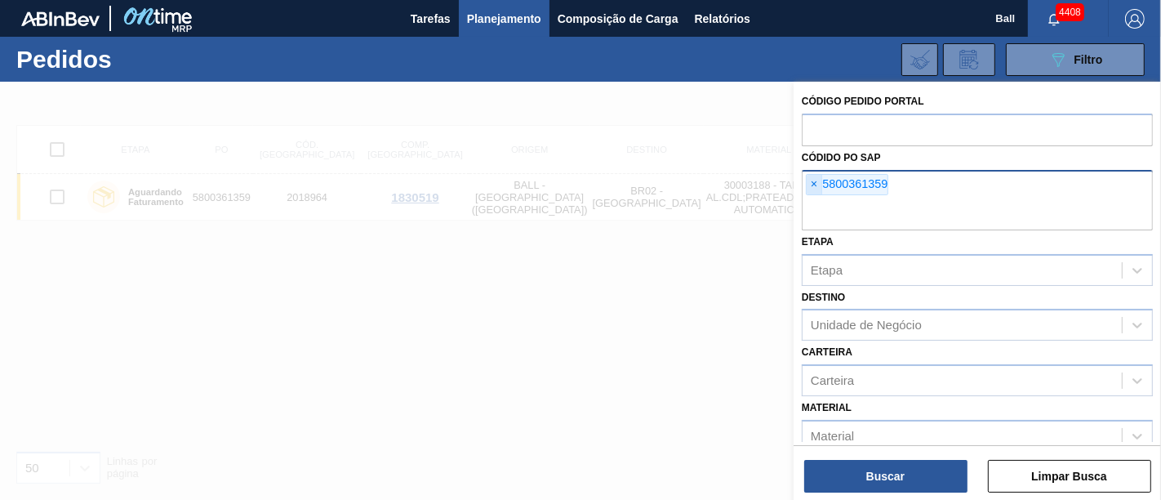
click at [816, 181] on span "×" at bounding box center [814, 185] width 16 height 20
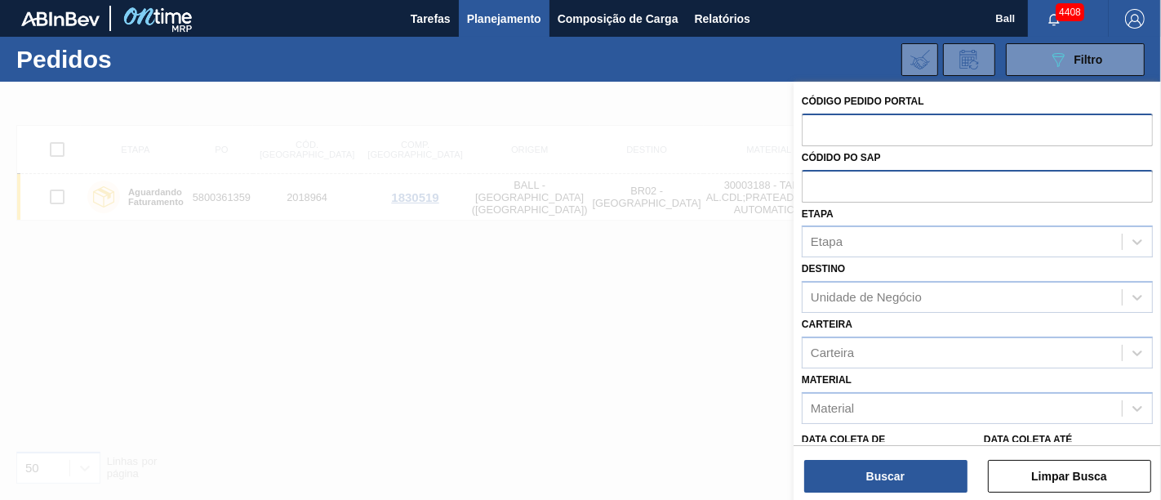
click at [819, 125] on input "text" at bounding box center [977, 128] width 351 height 31
paste input "2018989"
type input "2018989"
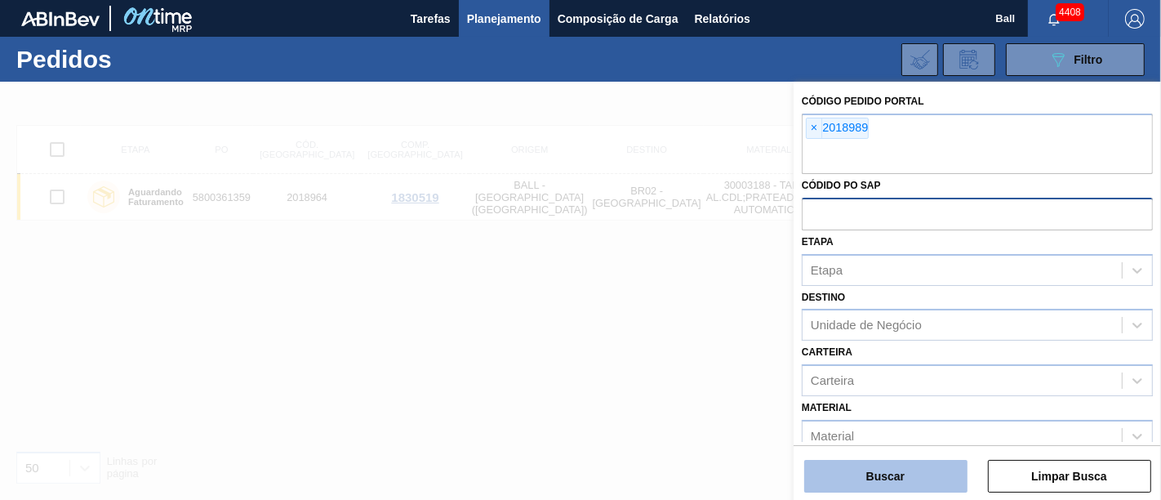
click at [900, 477] on button "Buscar" at bounding box center [885, 476] width 163 height 33
